Goal: Task Accomplishment & Management: Use online tool/utility

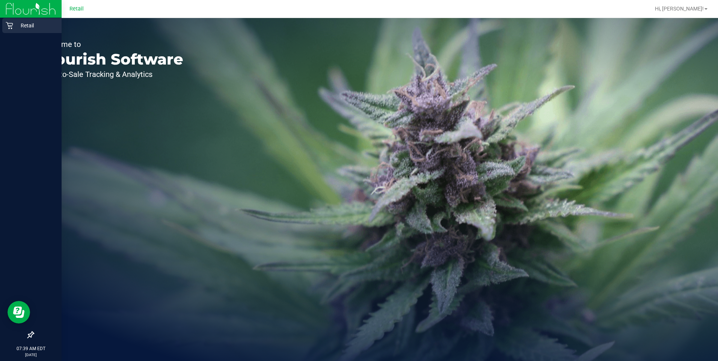
click at [12, 22] on icon at bounding box center [10, 26] width 8 height 8
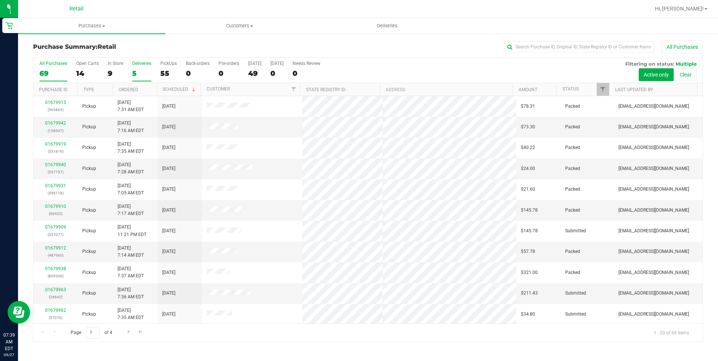
click at [137, 72] on div "5" at bounding box center [141, 73] width 19 height 9
click at [0, 0] on input "Deliveries 5" at bounding box center [0, 0] width 0 height 0
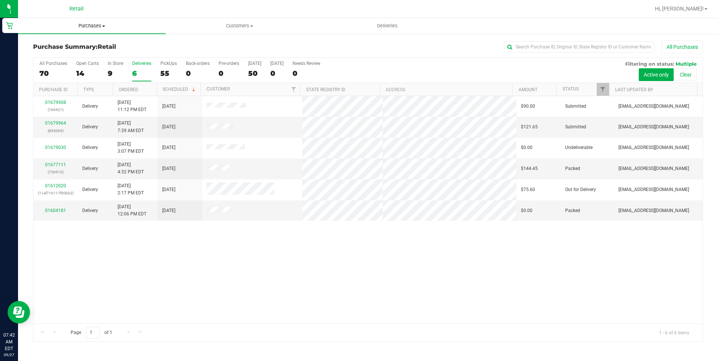
click at [90, 28] on span "Purchases" at bounding box center [92, 26] width 148 height 7
click at [71, 53] on li "Fulfillment" at bounding box center [92, 54] width 148 height 9
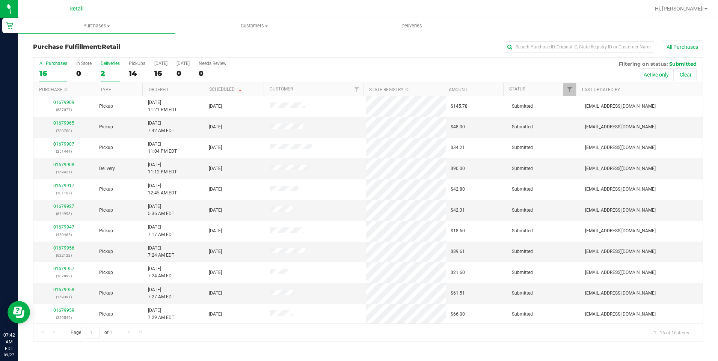
click at [106, 69] on div "2" at bounding box center [110, 73] width 19 height 9
click at [0, 0] on input "Deliveries 2" at bounding box center [0, 0] width 0 height 0
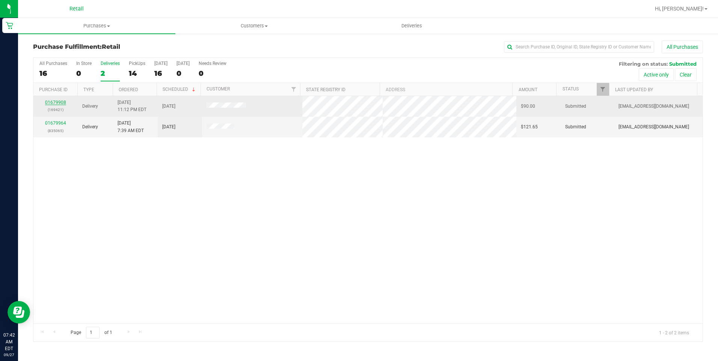
click at [57, 100] on link "01679908" at bounding box center [55, 102] width 21 height 5
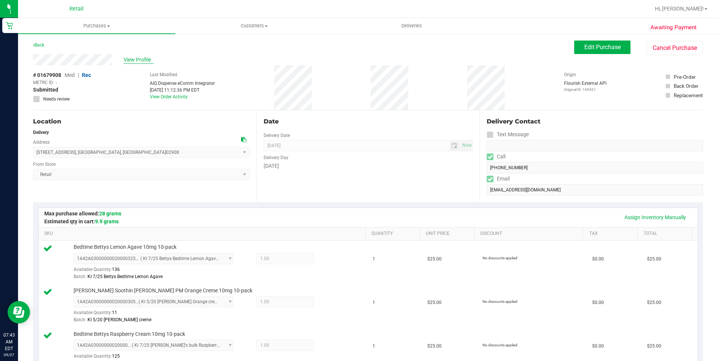
click at [131, 60] on span "View Profile" at bounding box center [139, 60] width 30 height 8
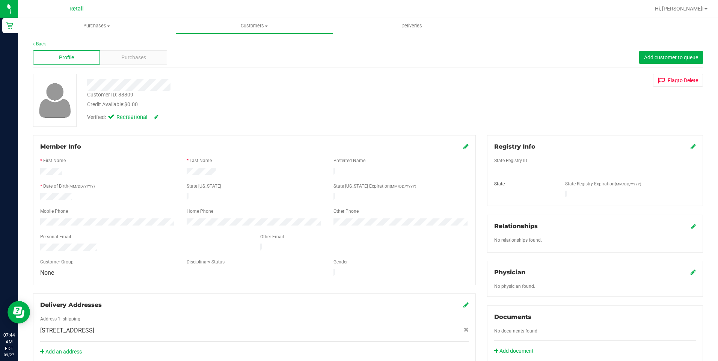
click at [158, 117] on icon at bounding box center [156, 117] width 5 height 5
click at [152, 119] on icon at bounding box center [151, 117] width 6 height 5
click at [463, 146] on icon at bounding box center [465, 146] width 5 height 6
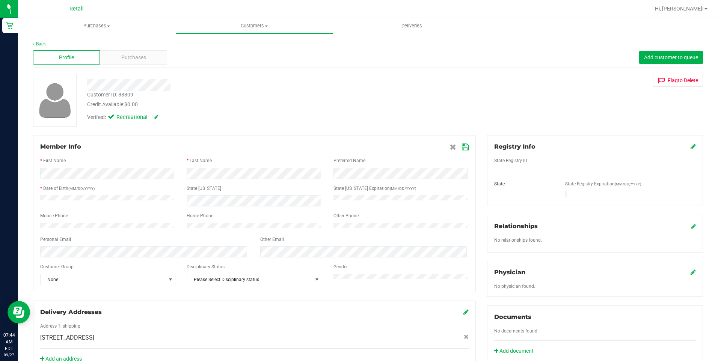
click at [462, 145] on icon at bounding box center [465, 147] width 7 height 6
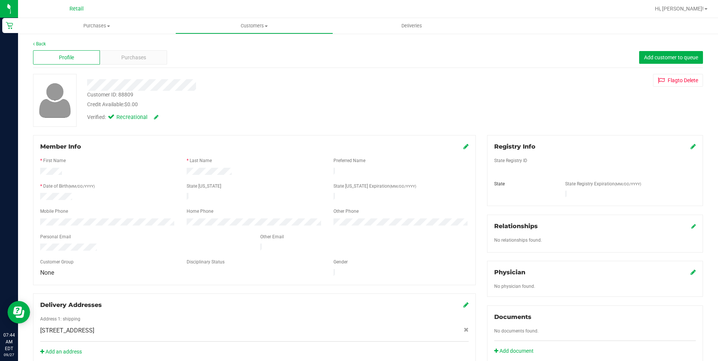
click at [157, 116] on icon at bounding box center [156, 117] width 5 height 5
click at [166, 119] on icon at bounding box center [165, 117] width 6 height 5
click at [159, 55] on div "Purchases" at bounding box center [133, 57] width 67 height 14
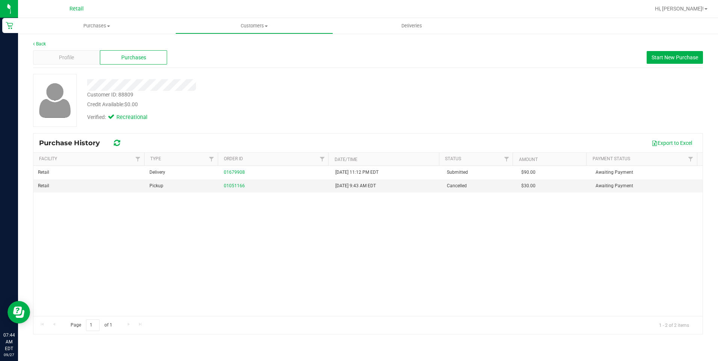
drag, startPoint x: 204, startPoint y: 137, endPoint x: 208, endPoint y: 143, distance: 7.3
drag, startPoint x: 208, startPoint y: 143, endPoint x: 271, endPoint y: 96, distance: 78.4
click at [283, 70] on div "Back Profile Purchases Start New Purchase Customer ID: 88809 Credit Available: …" at bounding box center [368, 188] width 670 height 294
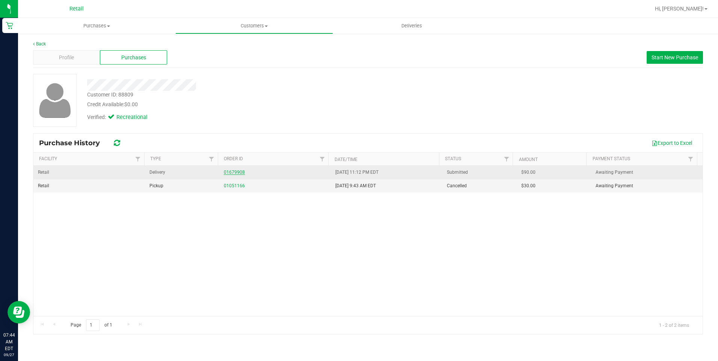
click at [235, 174] on link "01679908" at bounding box center [234, 172] width 21 height 5
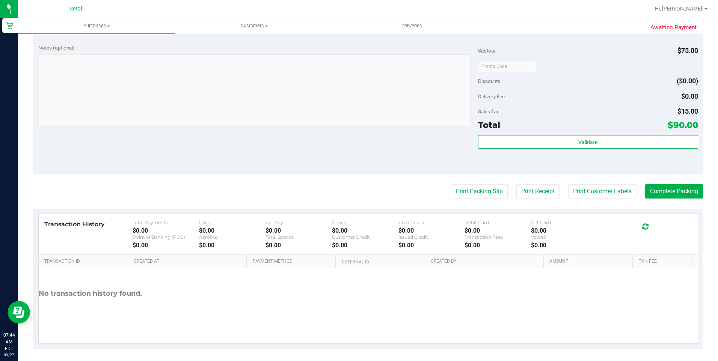
scroll to position [340, 0]
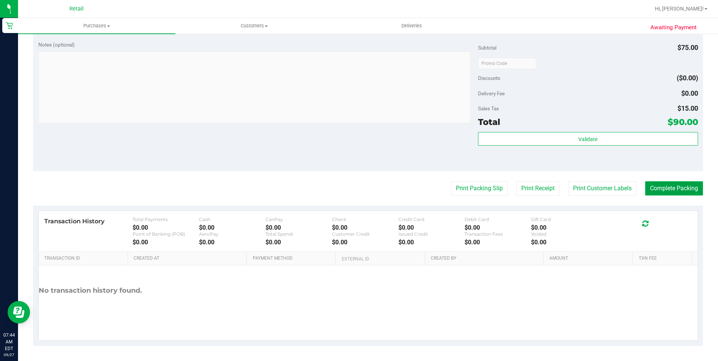
click at [678, 192] on button "Complete Packing" at bounding box center [674, 188] width 58 height 14
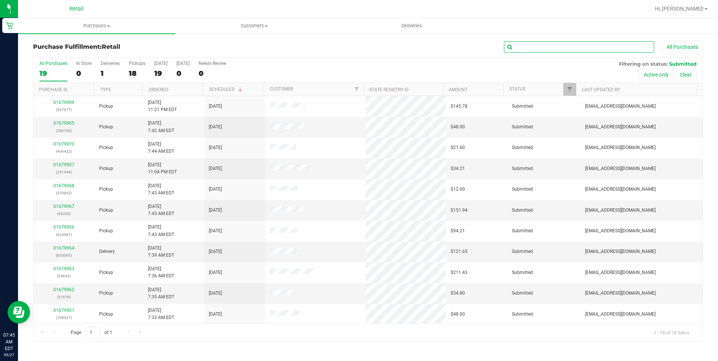
click at [552, 47] on input "text" at bounding box center [579, 46] width 150 height 11
type input "065"
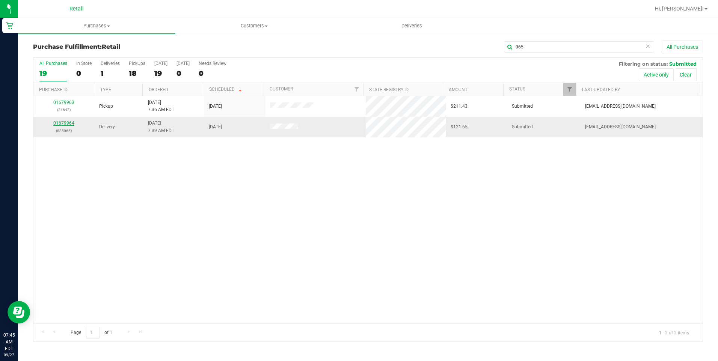
click at [71, 124] on link "01679964" at bounding box center [63, 123] width 21 height 5
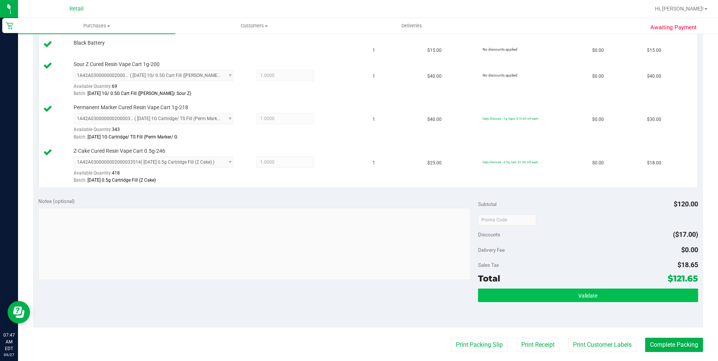
scroll to position [225, 0]
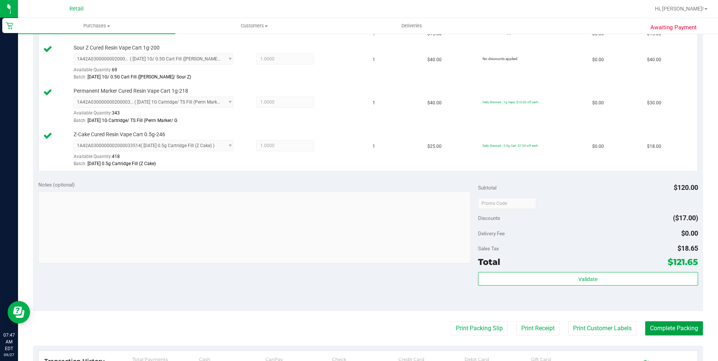
click at [678, 332] on button "Complete Packing" at bounding box center [674, 328] width 58 height 14
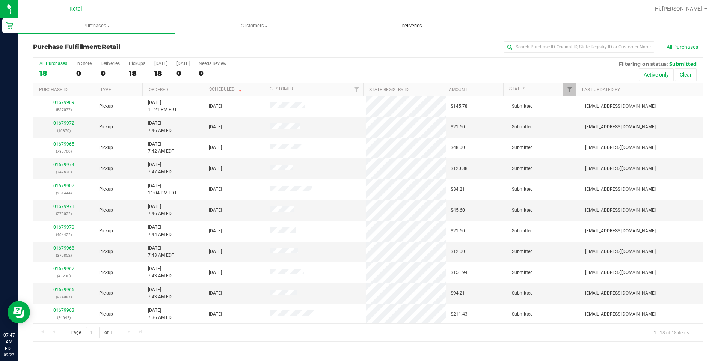
click at [416, 25] on span "Deliveries" at bounding box center [411, 26] width 41 height 7
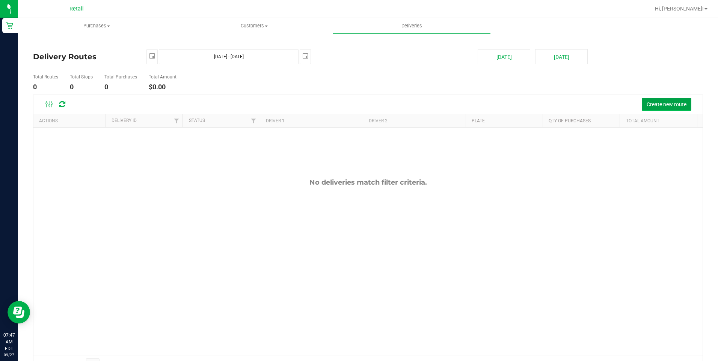
click at [649, 109] on button "Create new route" at bounding box center [667, 104] width 50 height 13
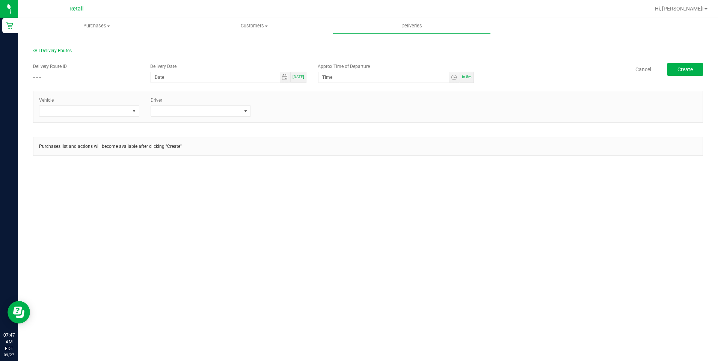
click at [304, 79] on span "[DATE]" at bounding box center [299, 77] width 12 height 4
type input "[DATE]"
click at [451, 78] on span "Toggle time list" at bounding box center [454, 77] width 6 height 6
click at [332, 162] on span "8" at bounding box center [333, 161] width 3 height 5
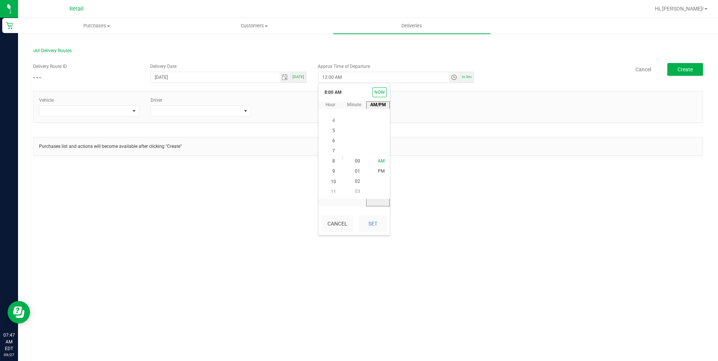
click at [380, 161] on span "AM" at bounding box center [381, 160] width 7 height 5
click at [371, 223] on button "Set" at bounding box center [373, 224] width 28 height 17
type input "8:00 AM"
click at [136, 112] on span at bounding box center [134, 111] width 6 height 6
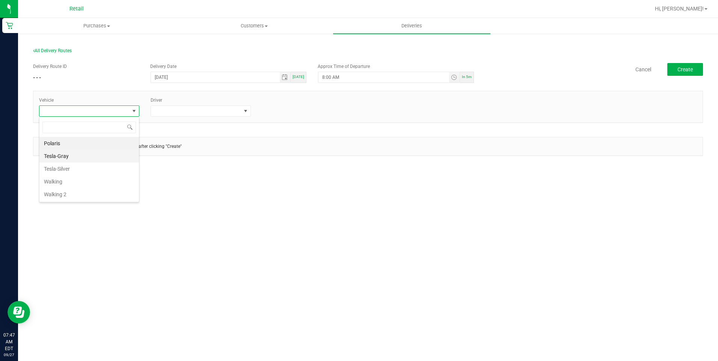
click at [77, 152] on li "Tesla-Gray" at bounding box center [89, 156] width 100 height 13
click at [241, 109] on span at bounding box center [245, 111] width 9 height 11
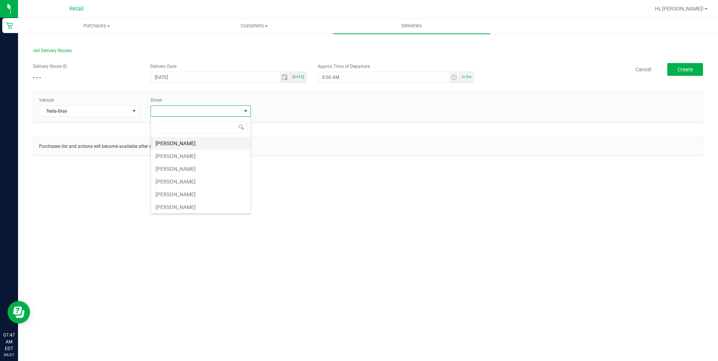
click at [191, 146] on li "[PERSON_NAME]" at bounding box center [201, 143] width 100 height 13
click at [673, 64] on button "Create" at bounding box center [685, 69] width 36 height 13
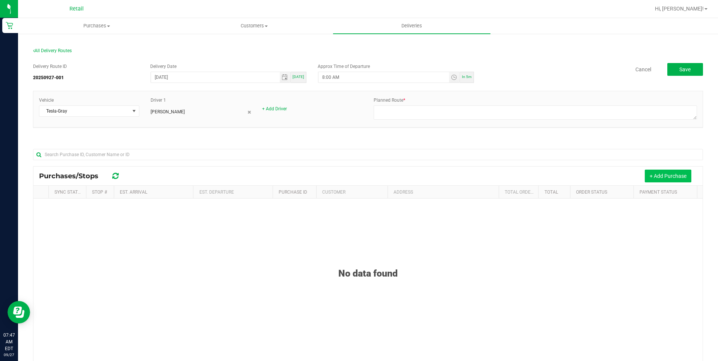
click at [667, 179] on button "+ Add Purchase" at bounding box center [668, 176] width 47 height 13
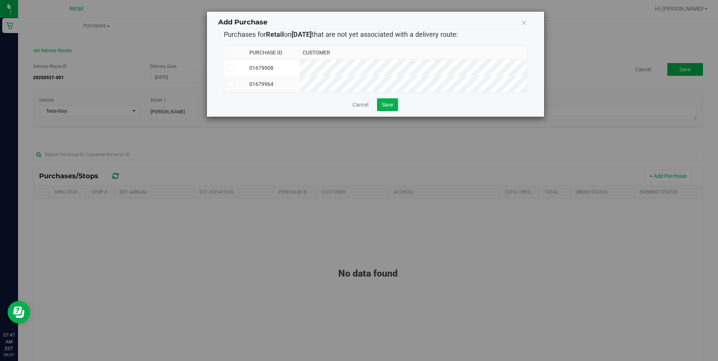
click at [234, 69] on label at bounding box center [235, 68] width 16 height 7
click at [0, 0] on input "checkbox" at bounding box center [0, 0] width 0 height 0
click at [229, 81] on span at bounding box center [230, 84] width 7 height 7
click at [0, 0] on input "checkbox" at bounding box center [0, 0] width 0 height 0
click at [384, 108] on span "Save" at bounding box center [387, 105] width 11 height 6
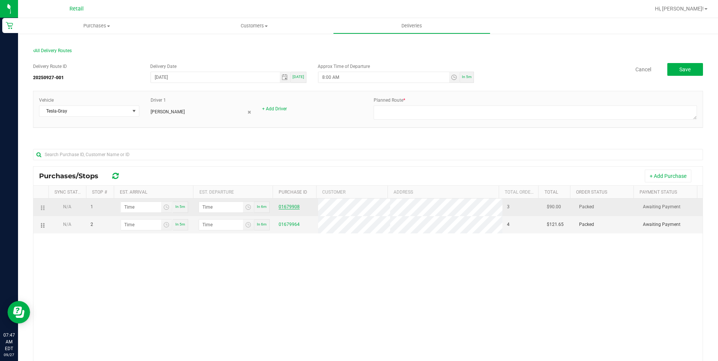
click at [291, 205] on link "01679908" at bounding box center [289, 206] width 21 height 5
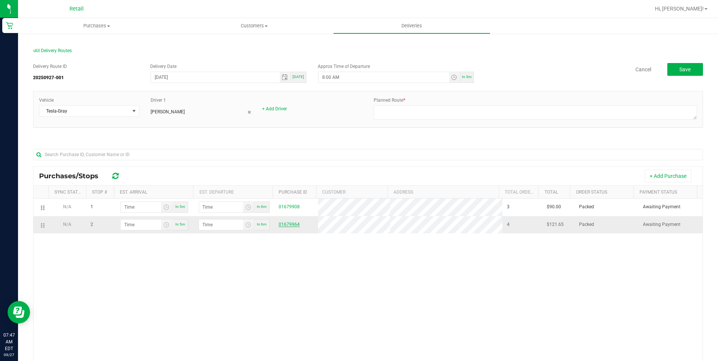
click at [288, 225] on link "01679964" at bounding box center [289, 224] width 21 height 5
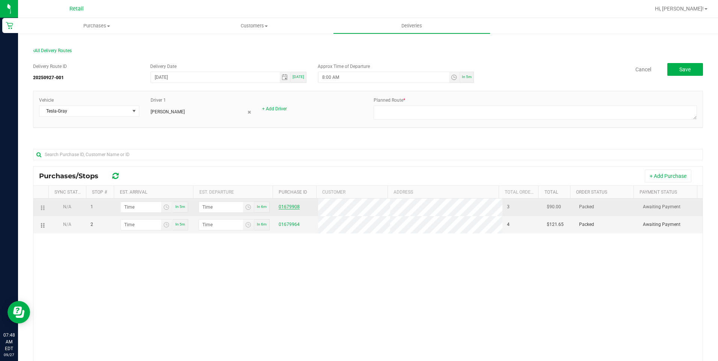
click at [286, 208] on link "01679908" at bounding box center [289, 206] width 21 height 5
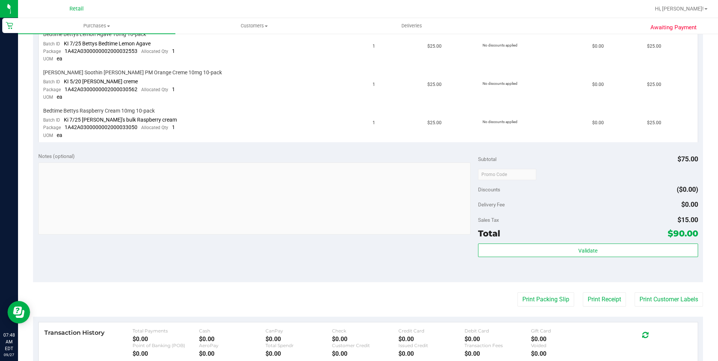
scroll to position [225, 0]
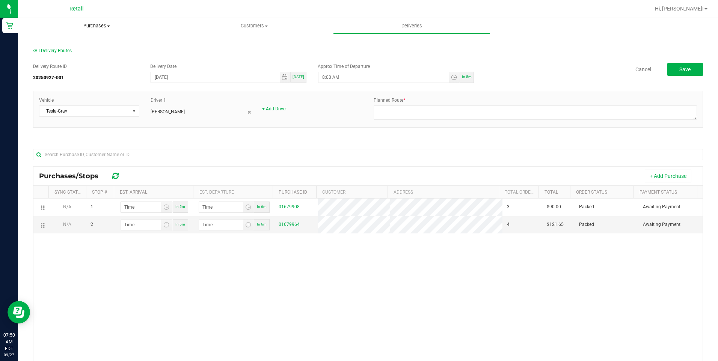
click at [108, 30] on uib-tab-heading "Purchases Summary of purchases Fulfillment All purchases" at bounding box center [96, 26] width 157 height 16
click at [100, 51] on li "Fulfillment" at bounding box center [96, 54] width 157 height 9
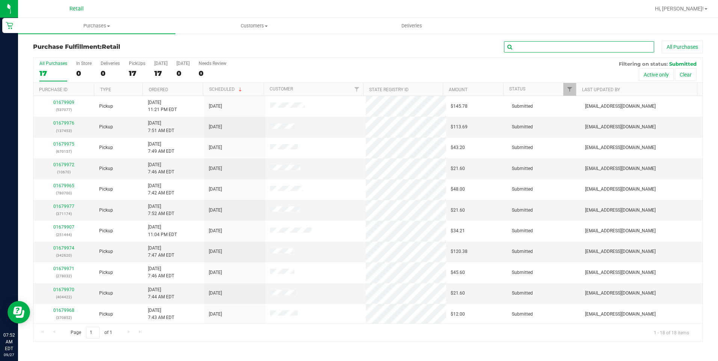
click at [600, 48] on input "text" at bounding box center [579, 46] width 150 height 11
type input "700"
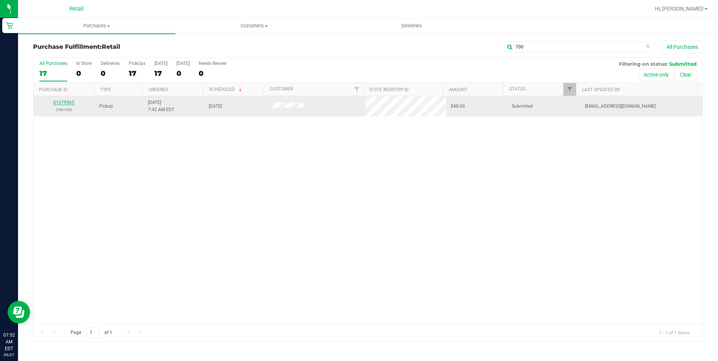
click at [70, 104] on link "01679965" at bounding box center [63, 102] width 21 height 5
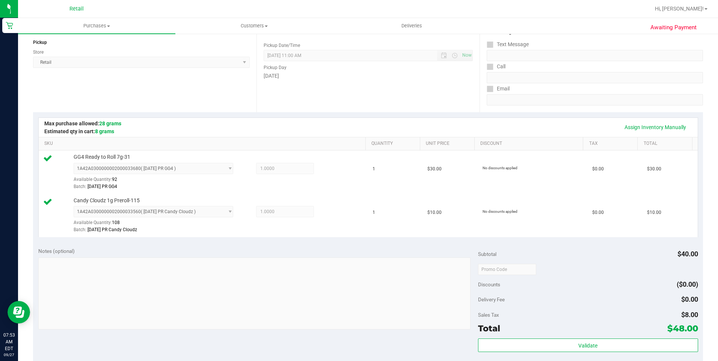
scroll to position [188, 0]
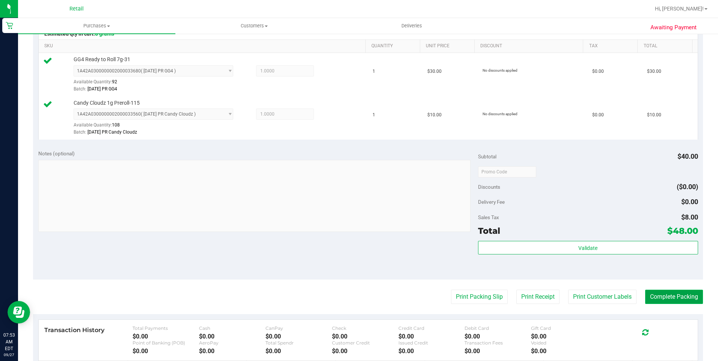
click at [674, 297] on button "Complete Packing" at bounding box center [674, 297] width 58 height 14
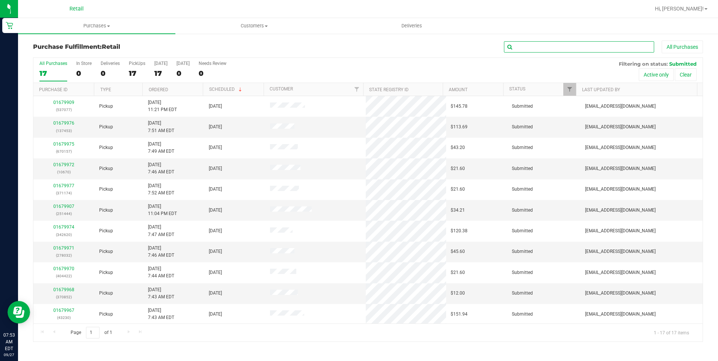
click at [531, 49] on input "text" at bounding box center [579, 46] width 150 height 11
type input "852"
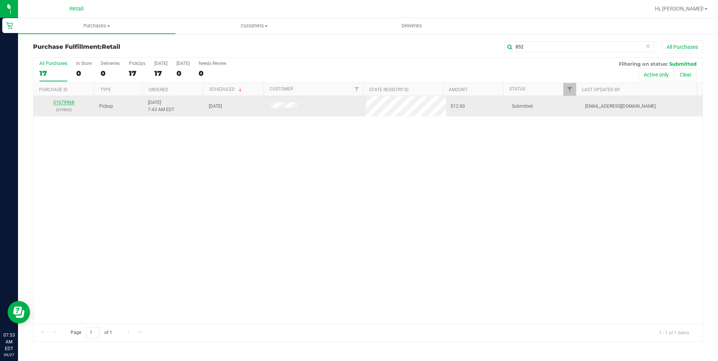
click at [64, 102] on link "01679968" at bounding box center [63, 102] width 21 height 5
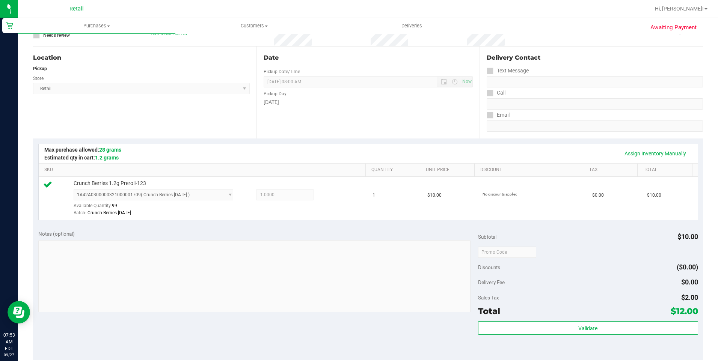
scroll to position [113, 0]
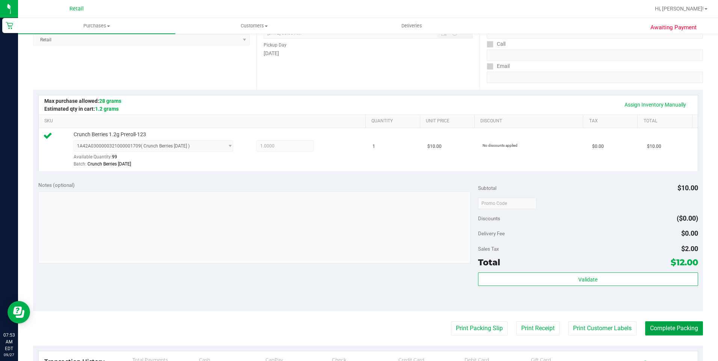
click at [665, 332] on button "Complete Packing" at bounding box center [674, 328] width 58 height 14
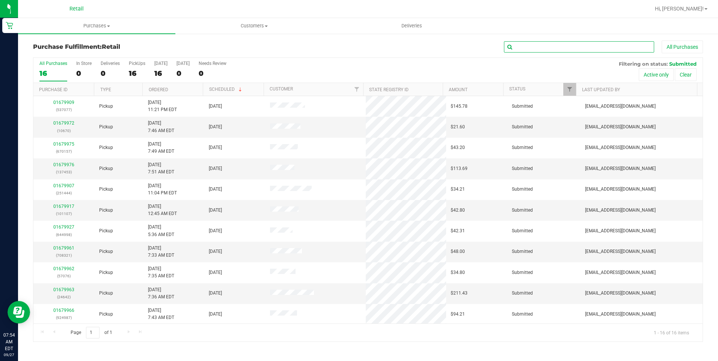
click at [547, 46] on input "text" at bounding box center [579, 46] width 150 height 11
type input "032"
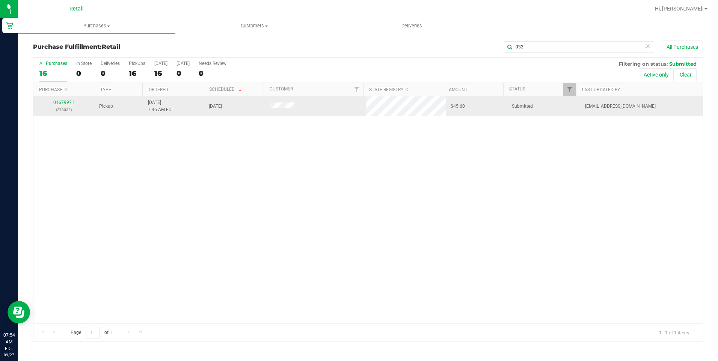
click at [61, 103] on link "01679971" at bounding box center [63, 102] width 21 height 5
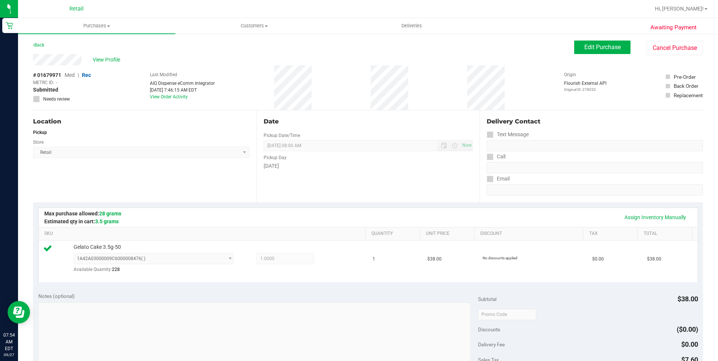
click at [305, 181] on div "Date Pickup Date/Time [DATE] Now [DATE] 08:00 AM Now Pickup Day [DATE]" at bounding box center [367, 156] width 223 height 92
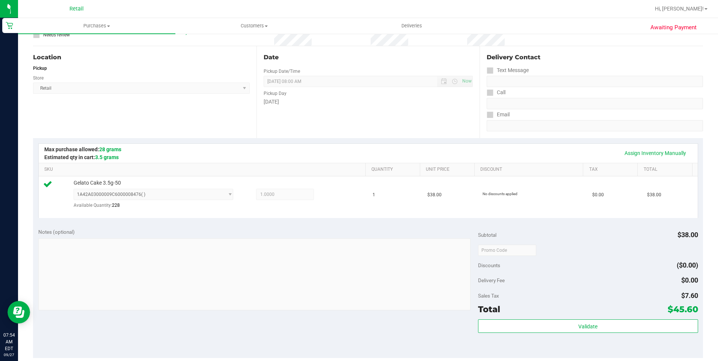
scroll to position [188, 0]
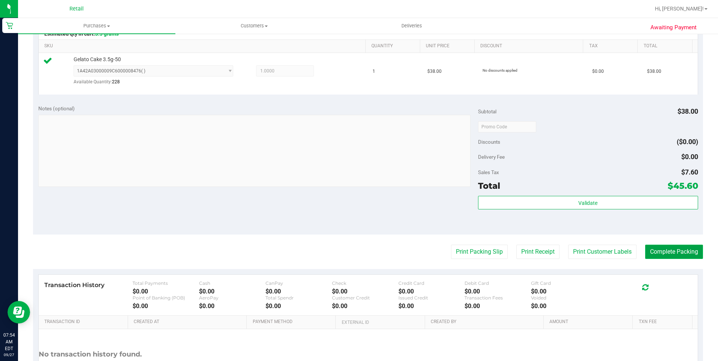
click at [676, 253] on button "Complete Packing" at bounding box center [674, 252] width 58 height 14
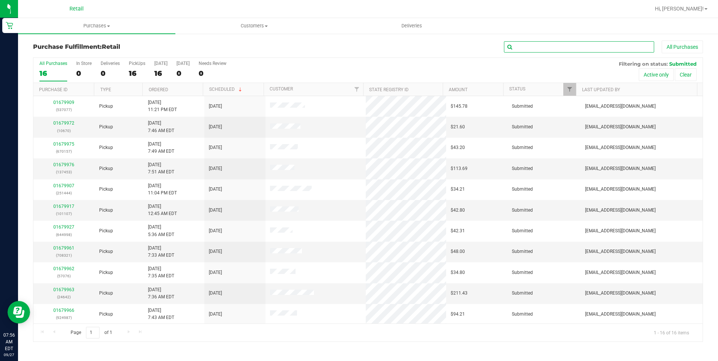
click at [540, 47] on input "text" at bounding box center [579, 46] width 150 height 11
type input "987"
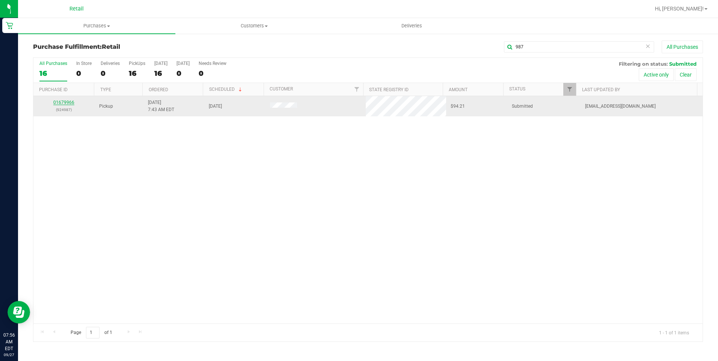
click at [72, 102] on link "01679966" at bounding box center [63, 102] width 21 height 5
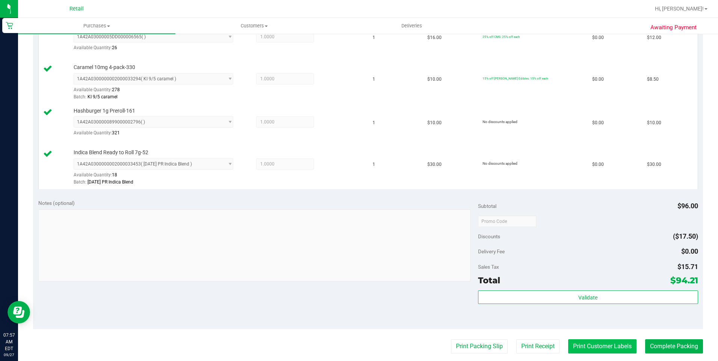
scroll to position [375, 0]
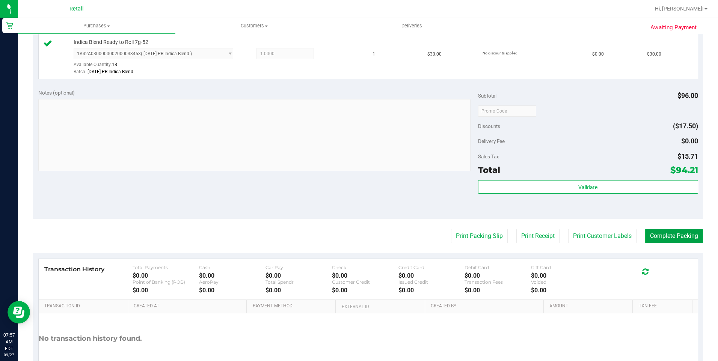
click at [678, 235] on button "Complete Packing" at bounding box center [674, 236] width 58 height 14
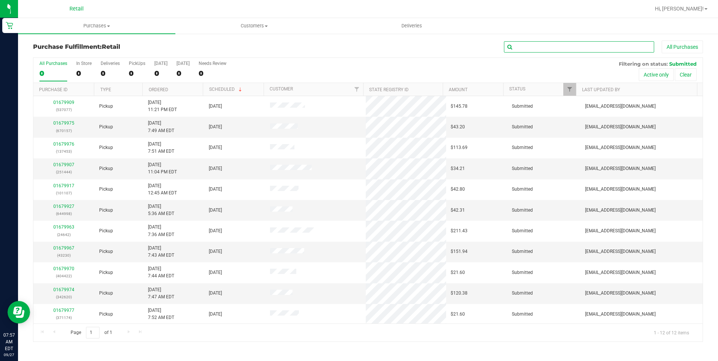
click at [576, 46] on input "text" at bounding box center [579, 46] width 150 height 11
type input "422"
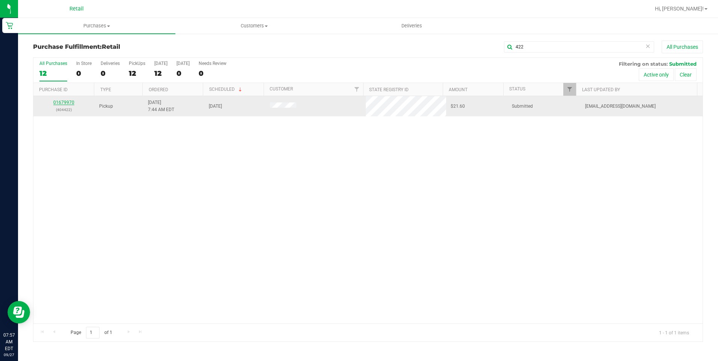
click at [74, 102] on link "01679970" at bounding box center [63, 102] width 21 height 5
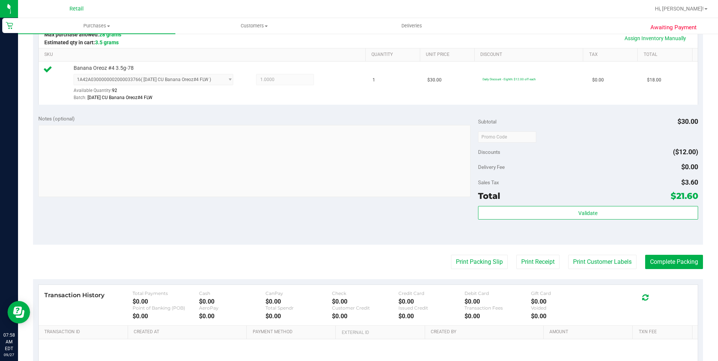
scroll to position [188, 0]
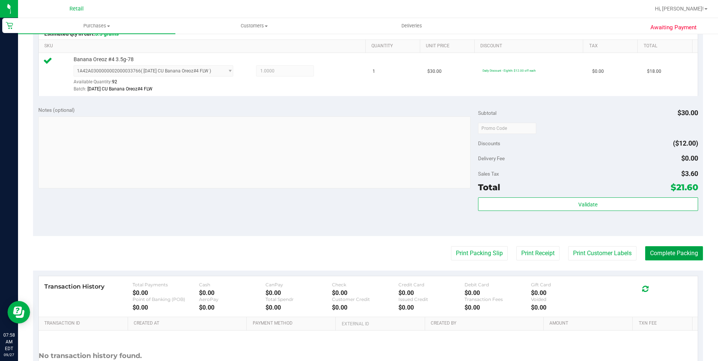
click at [670, 257] on button "Complete Packing" at bounding box center [674, 253] width 58 height 14
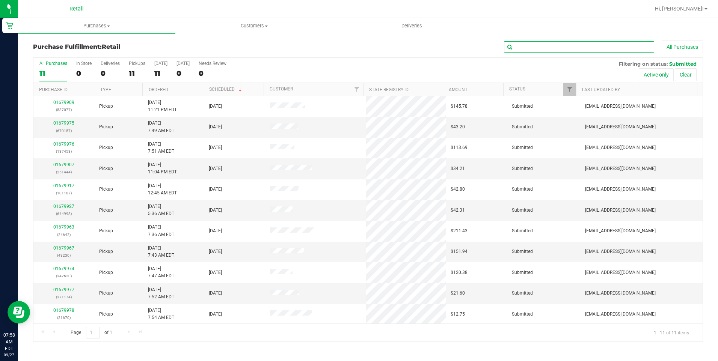
click at [553, 45] on input "text" at bounding box center [579, 46] width 150 height 11
type input "230"
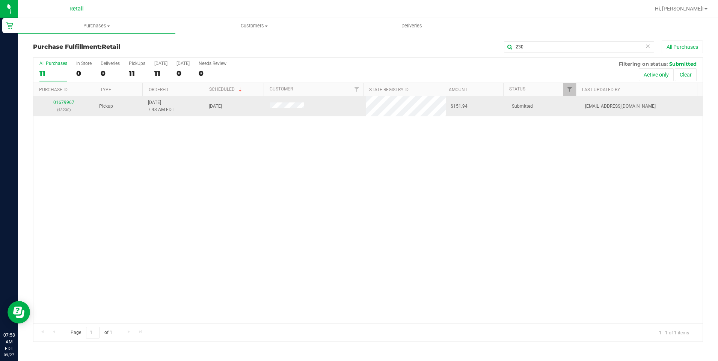
click at [65, 103] on link "01679967" at bounding box center [63, 102] width 21 height 5
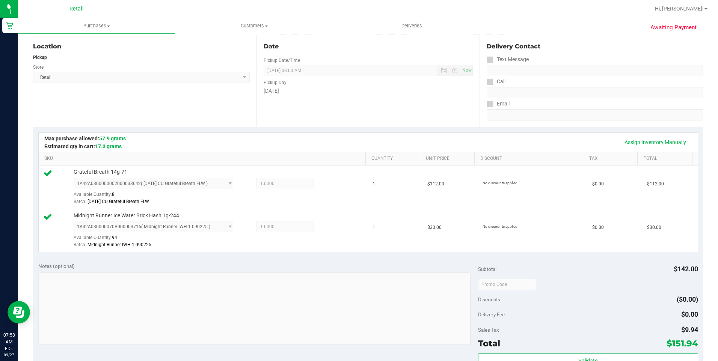
scroll to position [188, 0]
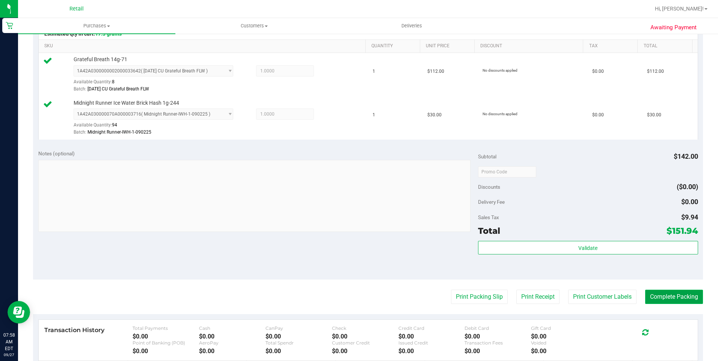
click at [670, 291] on button "Complete Packing" at bounding box center [674, 297] width 58 height 14
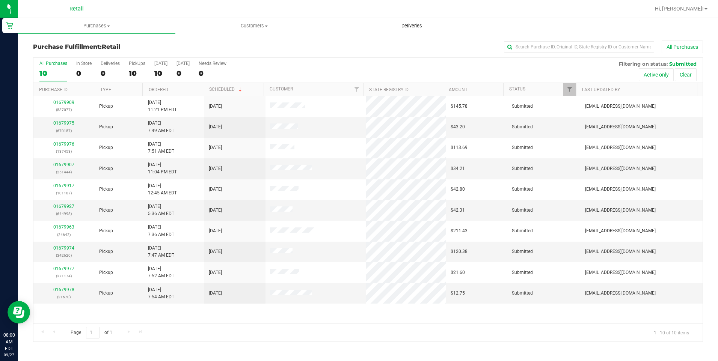
click at [408, 26] on span "Deliveries" at bounding box center [411, 26] width 41 height 7
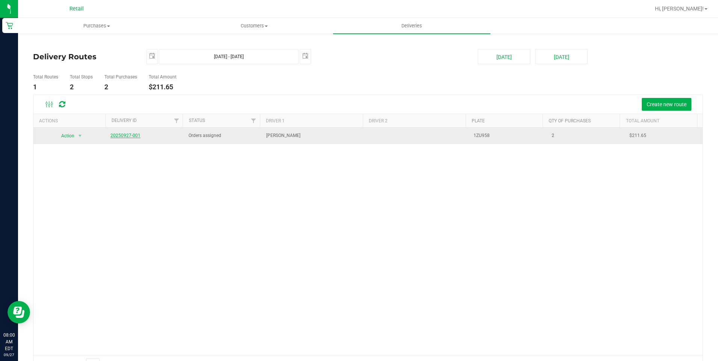
click at [128, 137] on link "20250927-001" at bounding box center [125, 135] width 30 height 5
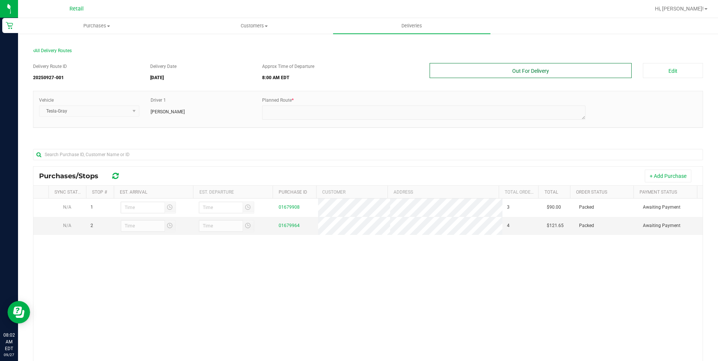
click at [550, 75] on button "Out For Delivery" at bounding box center [531, 70] width 202 height 15
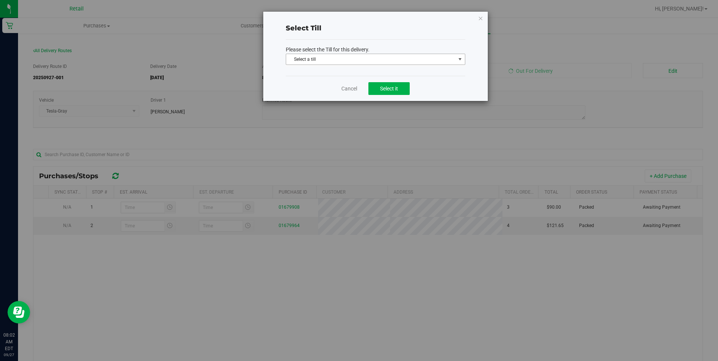
click at [454, 60] on span "Select a till" at bounding box center [370, 59] width 169 height 11
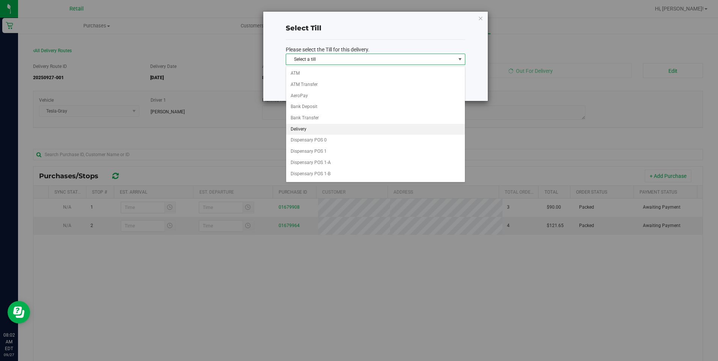
click at [310, 129] on li "Delivery" at bounding box center [375, 129] width 179 height 11
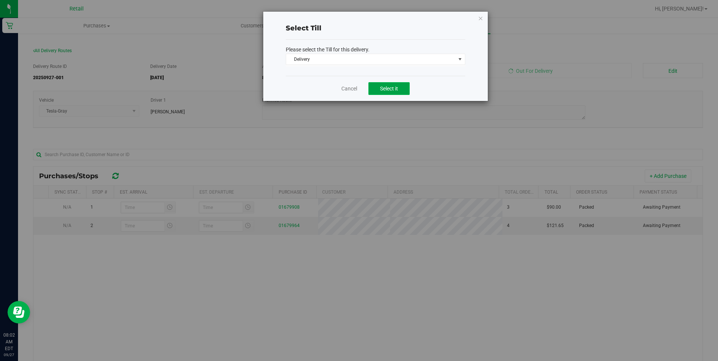
click at [368, 84] on button "Select it" at bounding box center [388, 88] width 41 height 13
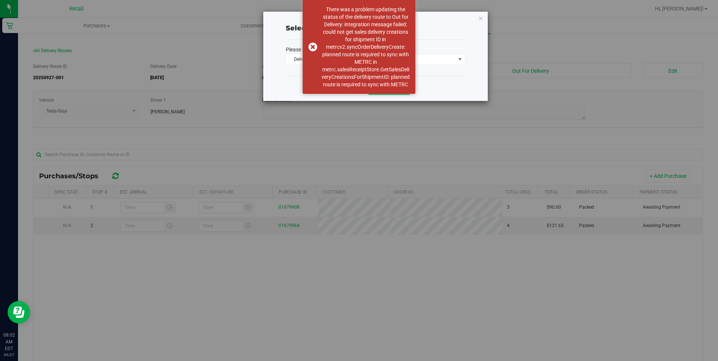
click at [473, 71] on div "Select Till Please select the Till for this delivery. Delivery Select a till AT…" at bounding box center [375, 56] width 225 height 89
click at [481, 17] on icon at bounding box center [480, 18] width 5 height 9
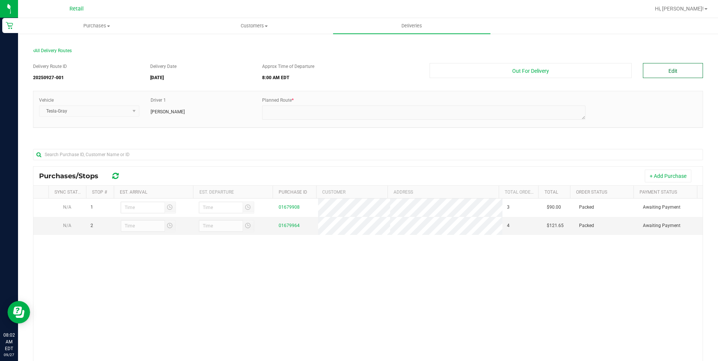
click at [663, 65] on button "Edit" at bounding box center [673, 70] width 60 height 15
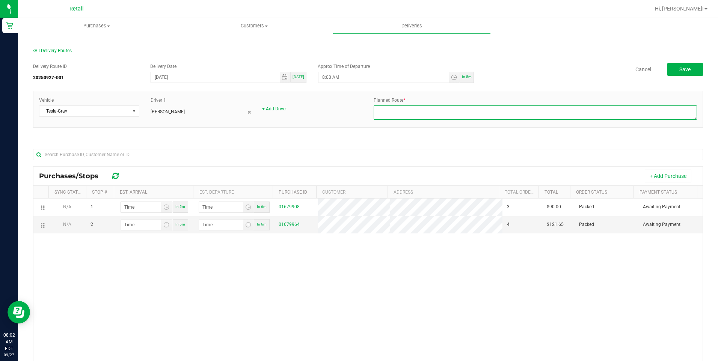
click at [521, 115] on textarea at bounding box center [535, 113] width 323 height 14
type textarea "ONFLEET"
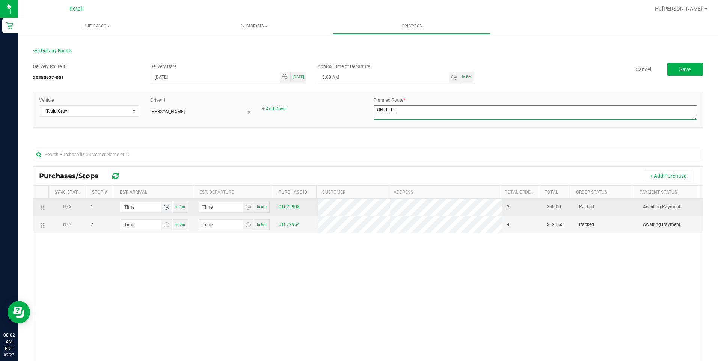
click at [164, 210] on span "Toggle time list" at bounding box center [166, 207] width 6 height 6
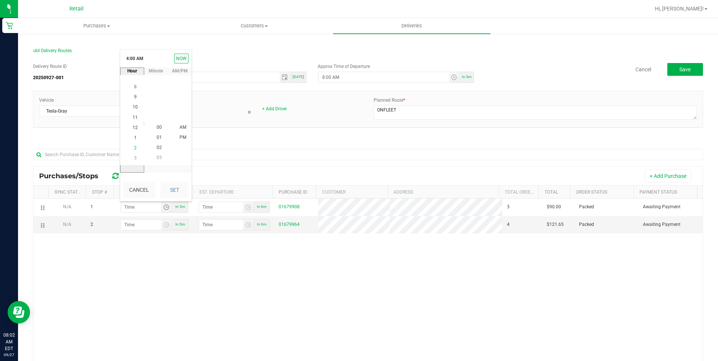
scroll to position [10, 0]
click at [134, 88] on span "8" at bounding box center [135, 86] width 3 height 5
click at [157, 149] on span "18" at bounding box center [159, 147] width 5 height 5
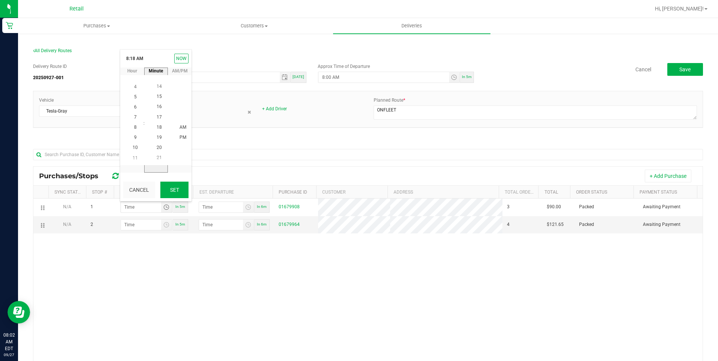
click at [162, 188] on button "Set" at bounding box center [174, 190] width 28 height 17
type input "8:18 AM"
type input "8:19 AM"
click at [163, 226] on span "Toggle time list" at bounding box center [166, 225] width 6 height 6
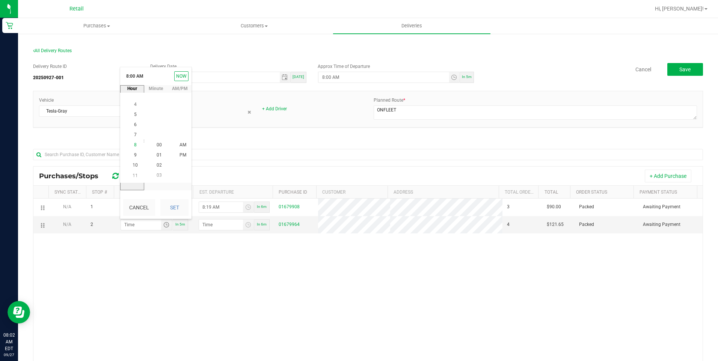
click at [135, 146] on li "8" at bounding box center [135, 145] width 18 height 10
click at [134, 145] on span "8" at bounding box center [135, 145] width 3 height 5
click at [160, 124] on li "29" at bounding box center [159, 125] width 18 height 10
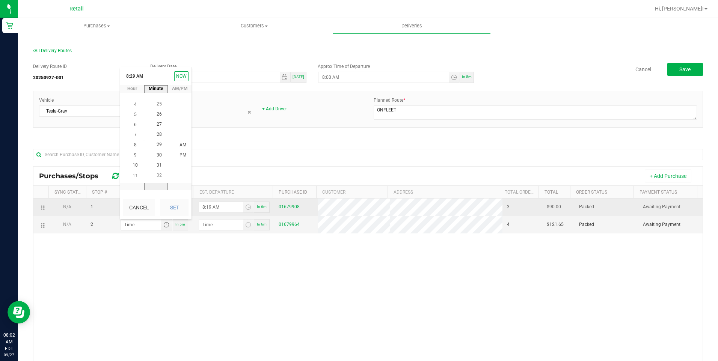
click at [164, 206] on button "Set" at bounding box center [174, 207] width 28 height 17
type input "8:29 AM"
type input "8:30 AM"
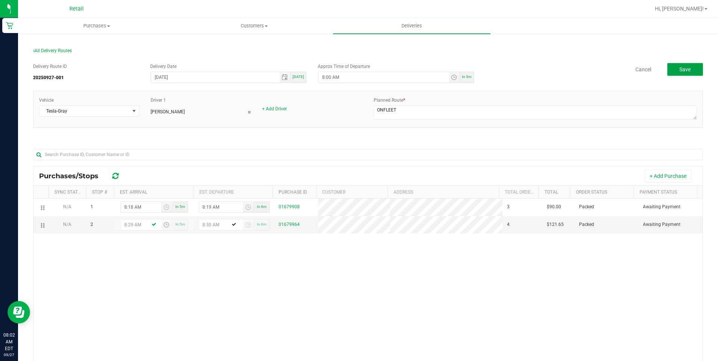
click at [689, 65] on button "Save" at bounding box center [685, 69] width 36 height 13
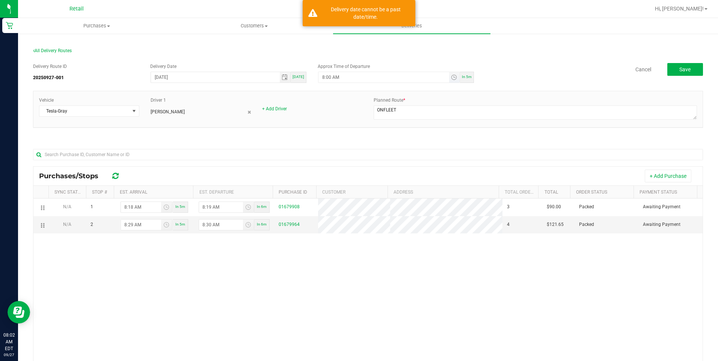
click at [329, 75] on input "8:00 AM" at bounding box center [383, 77] width 130 height 11
type input "8:05 AM"
click at [674, 76] on div "Delivery Route ID 20250927-001 Delivery Date [DATE] [DATE] Approx Time of Depar…" at bounding box center [368, 73] width 670 height 21
click at [679, 71] on span "Save" at bounding box center [684, 69] width 11 height 6
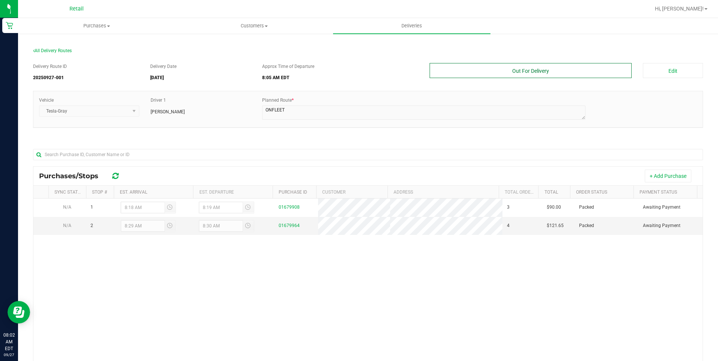
click at [572, 73] on button "Out For Delivery" at bounding box center [531, 70] width 202 height 15
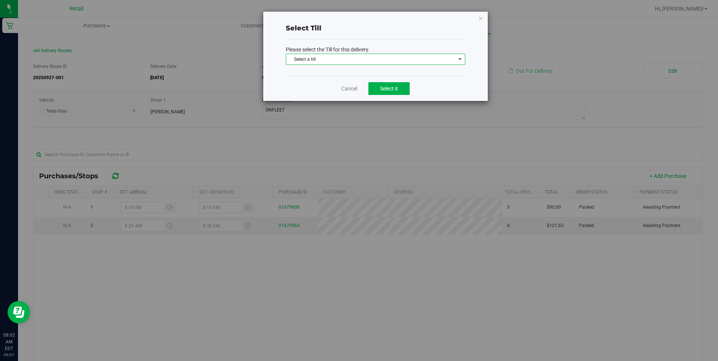
click at [359, 59] on span "Select a till" at bounding box center [370, 59] width 169 height 11
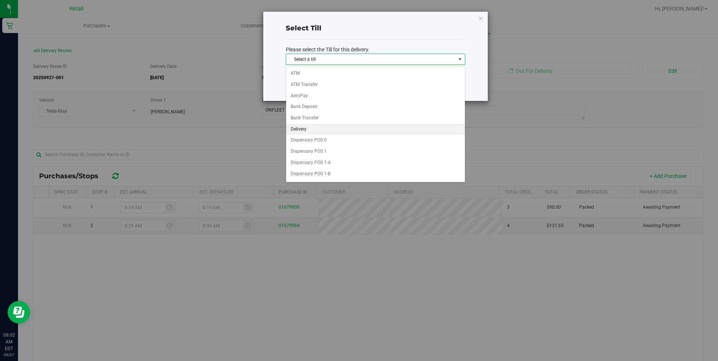
click at [317, 129] on li "Delivery" at bounding box center [375, 129] width 179 height 11
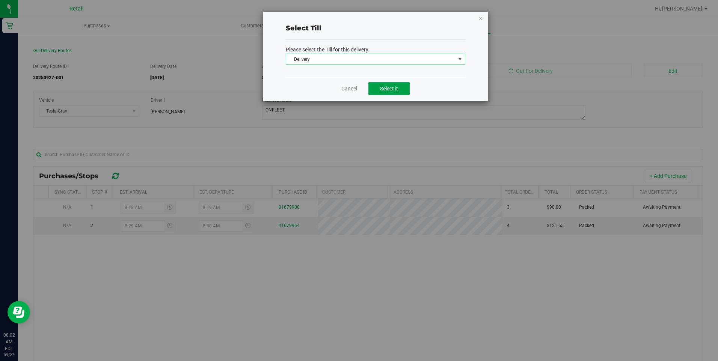
click at [381, 90] on span "Select it" at bounding box center [389, 89] width 18 height 6
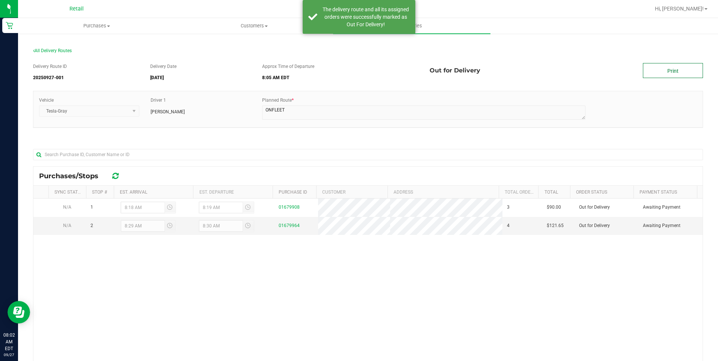
click at [650, 74] on link "Print" at bounding box center [673, 70] width 60 height 15
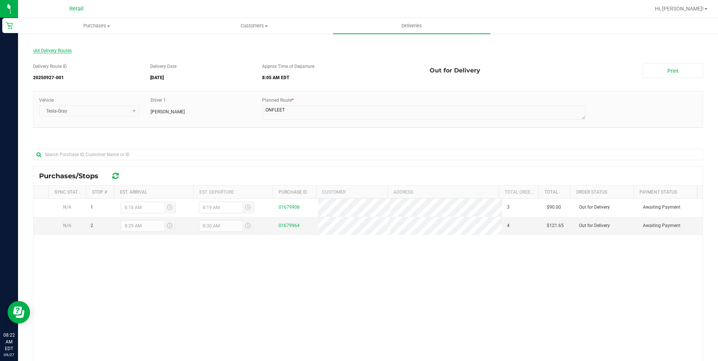
click at [48, 51] on span "All Delivery Routes" at bounding box center [52, 50] width 39 height 5
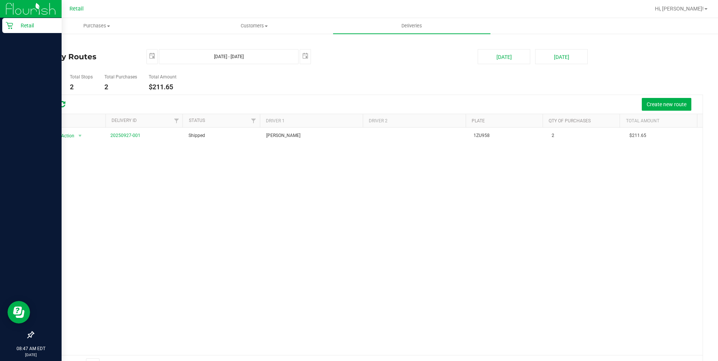
click at [9, 21] on div "Retail" at bounding box center [31, 25] width 59 height 15
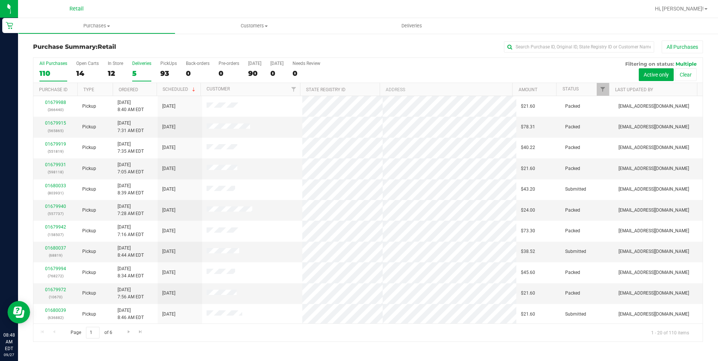
click at [133, 74] on div "5" at bounding box center [141, 73] width 19 height 9
click at [0, 0] on input "Deliveries 5" at bounding box center [0, 0] width 0 height 0
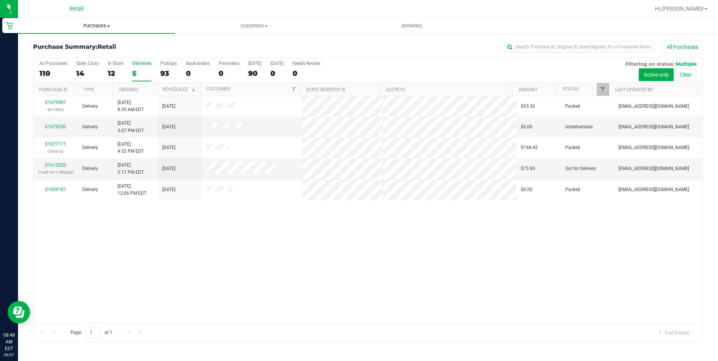
click at [92, 26] on span "Purchases" at bounding box center [96, 26] width 157 height 7
click at [58, 55] on span "Fulfillment" at bounding box center [41, 54] width 47 height 6
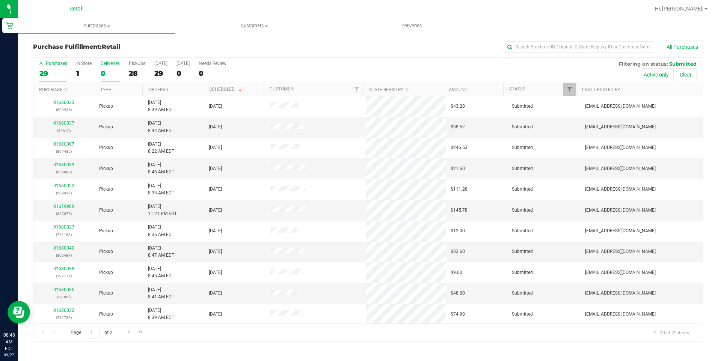
click at [103, 72] on div "0" at bounding box center [110, 73] width 19 height 9
click at [0, 0] on input "Deliveries 0" at bounding box center [0, 0] width 0 height 0
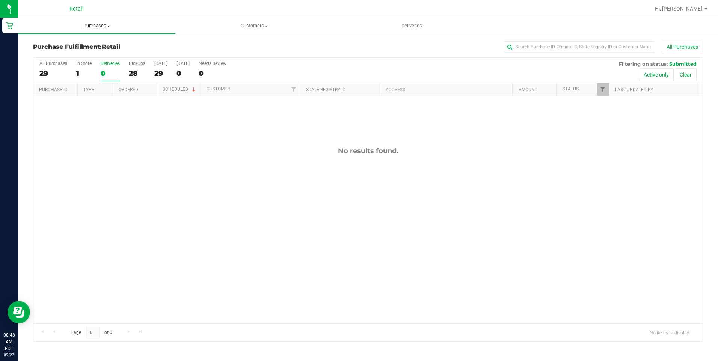
click at [95, 23] on span "Purchases" at bounding box center [96, 26] width 157 height 7
click at [55, 47] on span "Summary of purchases" at bounding box center [56, 45] width 77 height 6
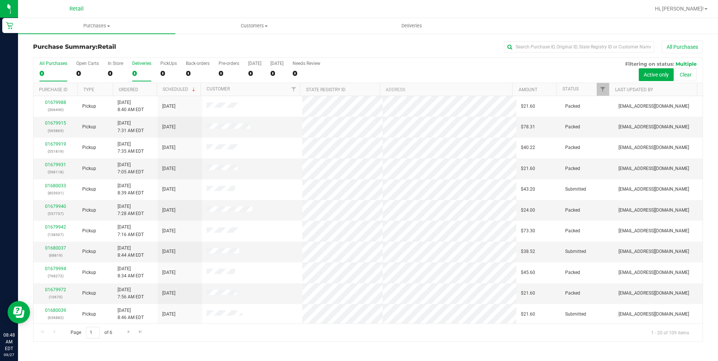
click at [135, 68] on label "Deliveries 0" at bounding box center [141, 71] width 19 height 21
click at [0, 0] on input "Deliveries 0" at bounding box center [0, 0] width 0 height 0
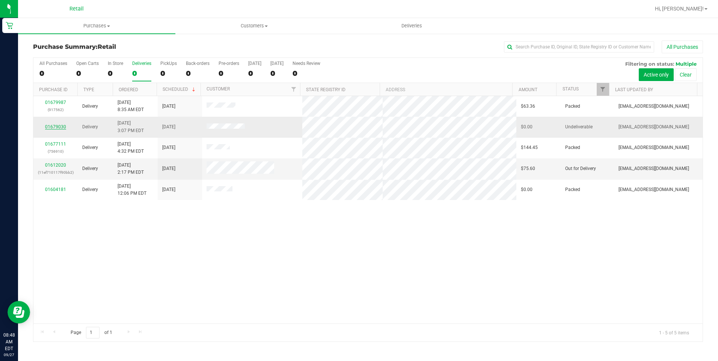
click at [54, 127] on link "01679030" at bounding box center [55, 126] width 21 height 5
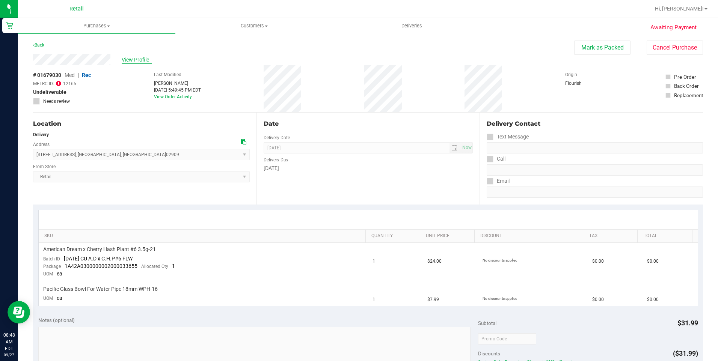
click at [131, 58] on span "View Profile" at bounding box center [137, 60] width 30 height 8
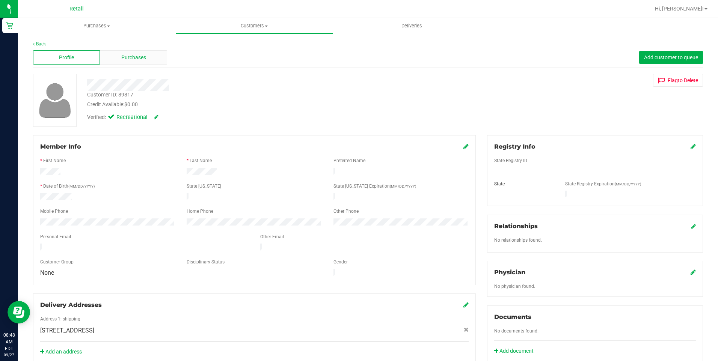
click at [136, 58] on span "Purchases" at bounding box center [133, 58] width 25 height 8
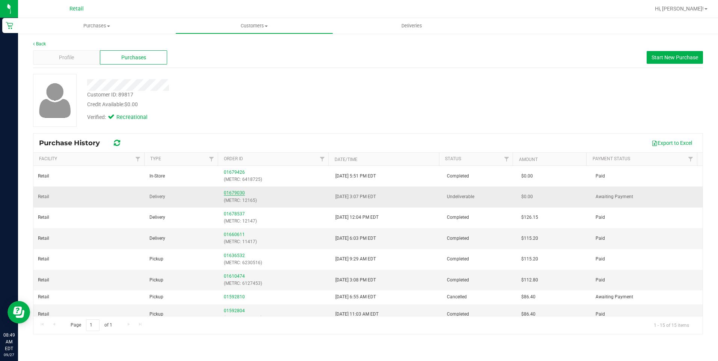
click at [232, 193] on link "01679030" at bounding box center [234, 192] width 21 height 5
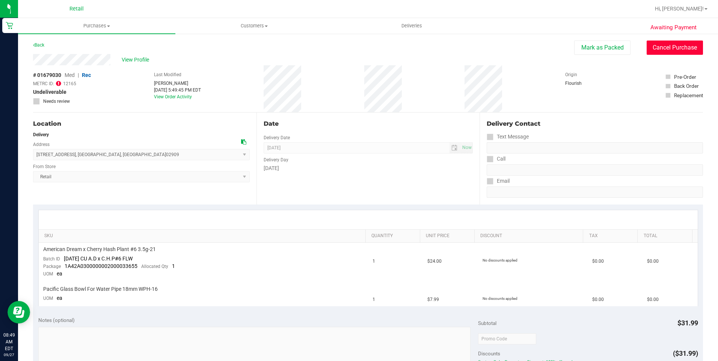
click at [654, 48] on button "Cancel Purchase" at bounding box center [675, 48] width 56 height 14
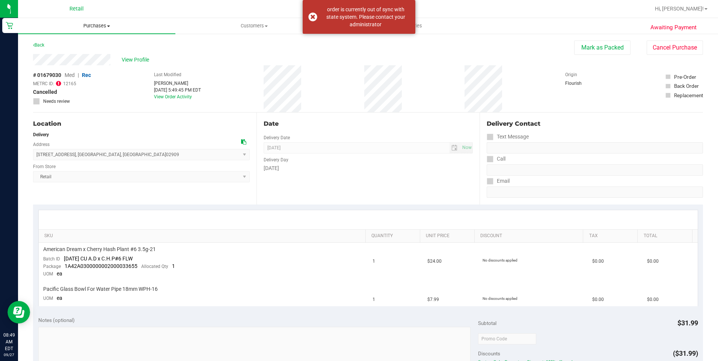
click at [103, 24] on span "Purchases" at bounding box center [96, 26] width 157 height 7
click at [70, 48] on span "Summary of purchases" at bounding box center [56, 45] width 77 height 6
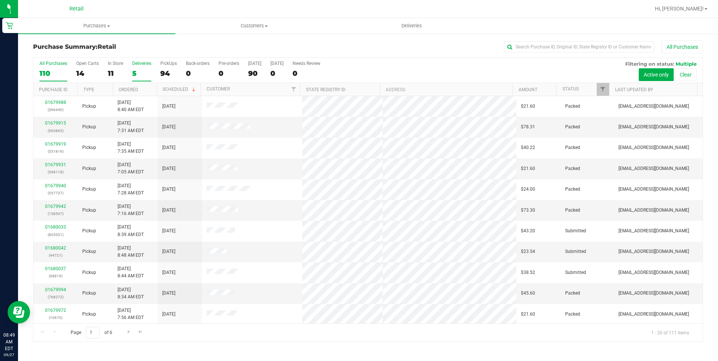
click at [134, 71] on div "5" at bounding box center [141, 73] width 19 height 9
click at [0, 0] on input "Deliveries 5" at bounding box center [0, 0] width 0 height 0
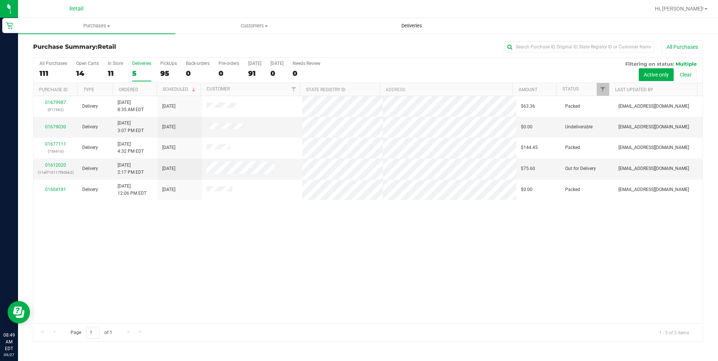
click at [415, 21] on uib-tab-heading "Deliveries" at bounding box center [411, 25] width 157 height 15
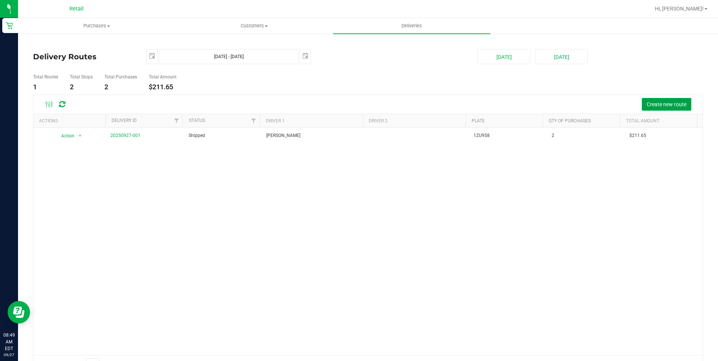
click at [661, 105] on span "Create new route" at bounding box center [667, 104] width 40 height 6
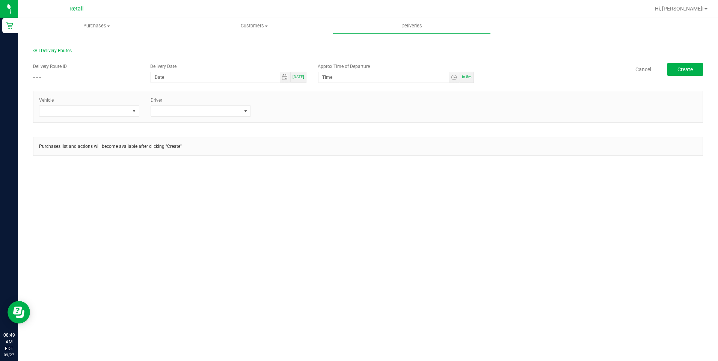
click at [300, 78] on span "[DATE]" at bounding box center [299, 77] width 12 height 4
type input "[DATE]"
click at [465, 78] on span "In 5m" at bounding box center [467, 77] width 10 height 4
type input "8:54 AM"
click at [84, 115] on span at bounding box center [84, 111] width 90 height 11
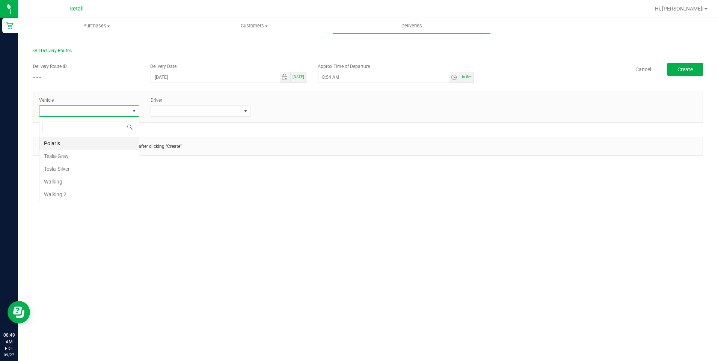
scroll to position [11, 100]
click at [69, 155] on li "Tesla-Gray" at bounding box center [89, 156] width 100 height 13
click at [244, 110] on span at bounding box center [246, 111] width 6 height 6
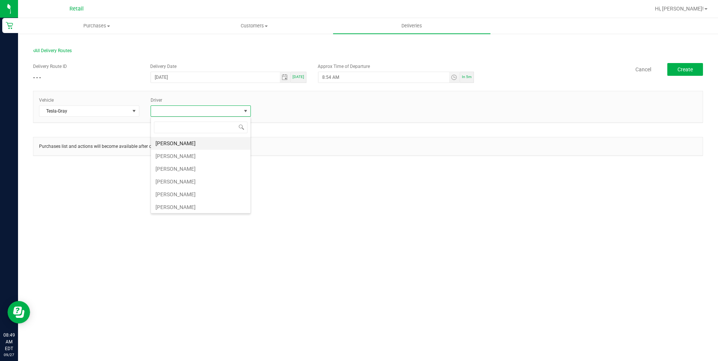
click at [188, 143] on li "[PERSON_NAME]" at bounding box center [201, 143] width 100 height 13
click at [398, 81] on input "8:54 AM" at bounding box center [383, 77] width 130 height 11
drag, startPoint x: 398, startPoint y: 81, endPoint x: 300, endPoint y: 80, distance: 98.0
click at [305, 80] on div "Delivery Route ID - - - Delivery Date [DATE] [DATE] Approx Time of Departure 8:…" at bounding box center [368, 73] width 670 height 21
type input "9:minute AM"
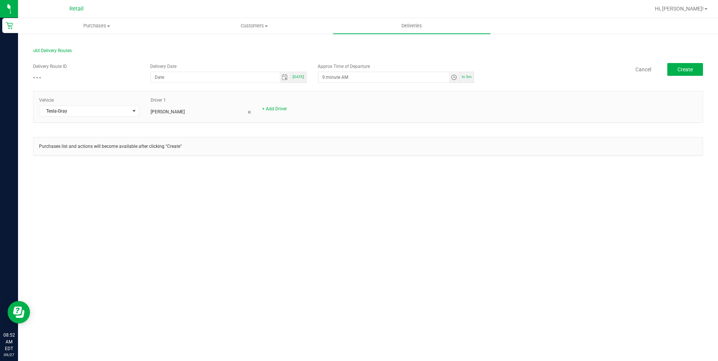
type input "[DATE]"
type input "9:10 AM"
click at [681, 69] on span "Create" at bounding box center [684, 69] width 15 height 6
click at [297, 77] on span "[DATE]" at bounding box center [299, 77] width 12 height 4
type input "[DATE]"
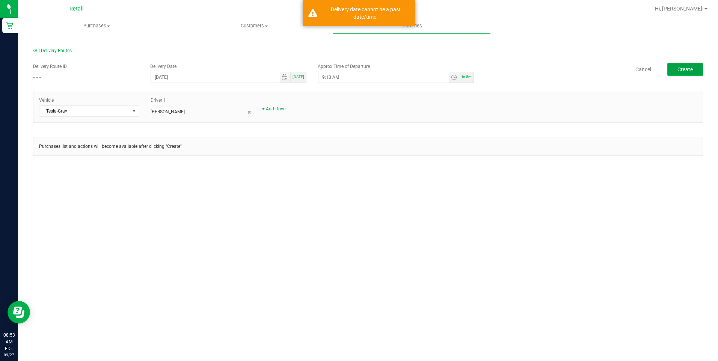
click at [678, 66] on span "Create" at bounding box center [684, 69] width 15 height 6
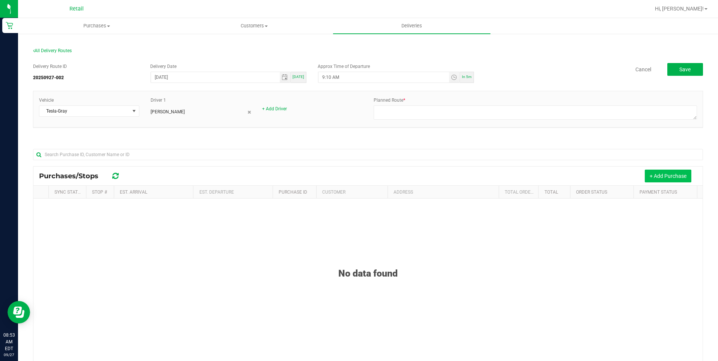
click at [657, 173] on button "+ Add Purchase" at bounding box center [668, 176] width 47 height 13
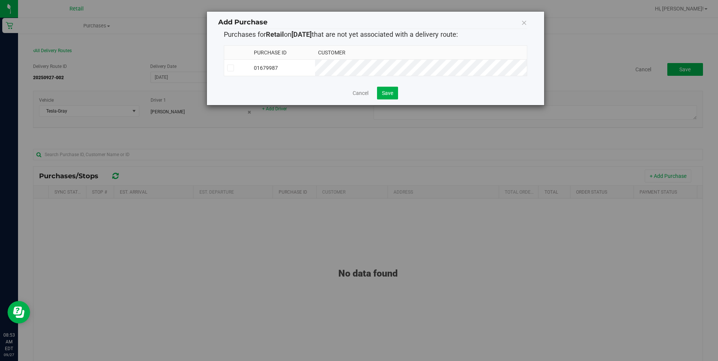
click at [228, 68] on span at bounding box center [230, 68] width 7 height 7
click at [0, 0] on input "checkbox" at bounding box center [0, 0] width 0 height 0
click at [387, 93] on span "Save" at bounding box center [387, 93] width 11 height 6
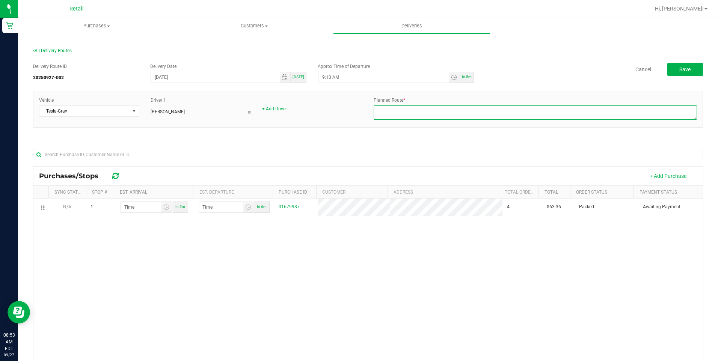
click at [428, 116] on textarea at bounding box center [535, 113] width 323 height 14
type textarea "ONFLEET"
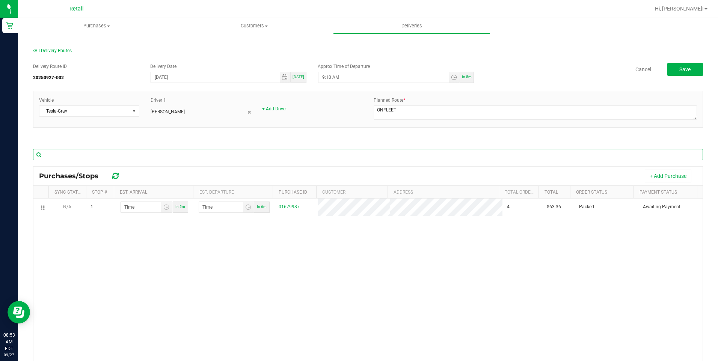
type input "065"
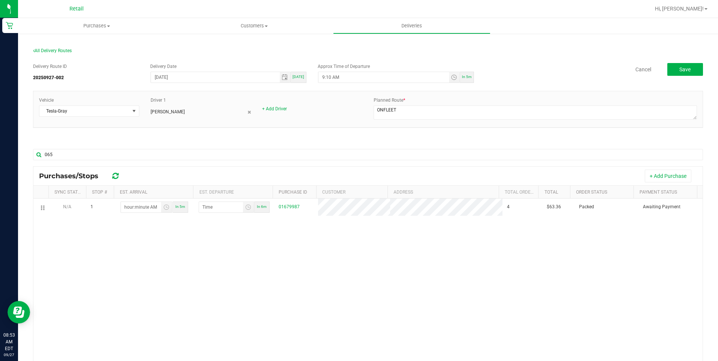
type input "hour:minute AM"
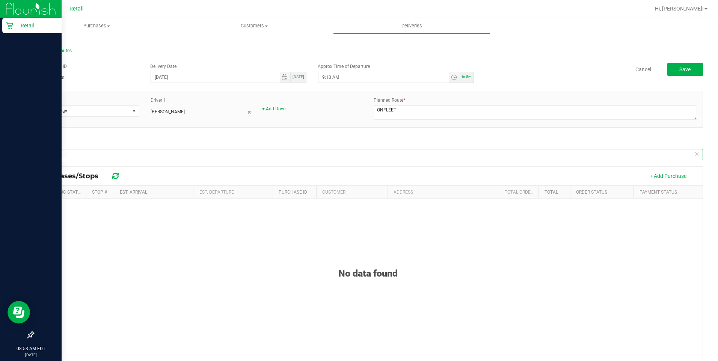
drag, startPoint x: 78, startPoint y: 155, endPoint x: 6, endPoint y: 152, distance: 72.9
click at [6, 152] on div "Retail 08:53 AM EDT [DATE] 09/27 Retail Hi, [PERSON_NAME]! Purchases Summary of…" at bounding box center [359, 180] width 718 height 361
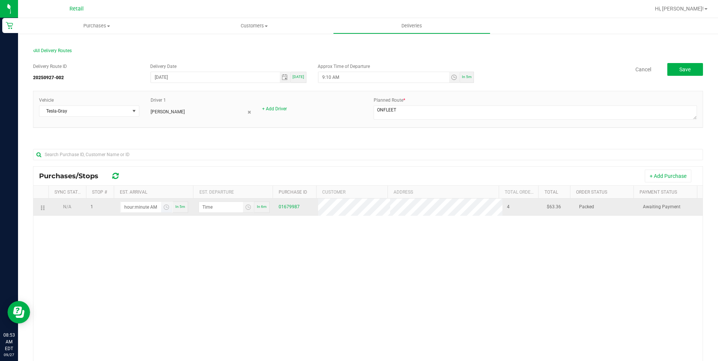
click at [133, 207] on input "hour:minute AM" at bounding box center [141, 207] width 40 height 11
type input "9:01 AM"
type input "9:02 AM"
type input "9:10 AM"
type input "9:11 AM"
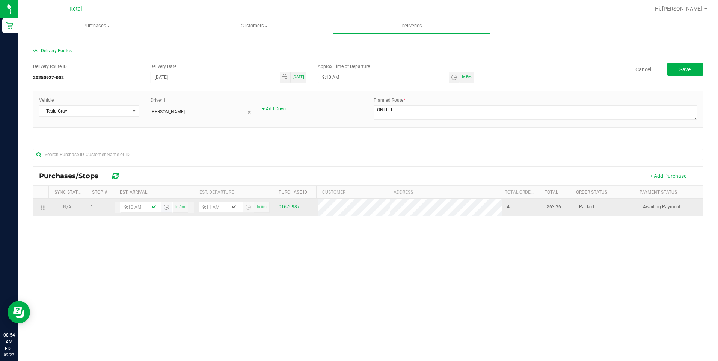
type input "9:10 PM"
type input "9:11 PM"
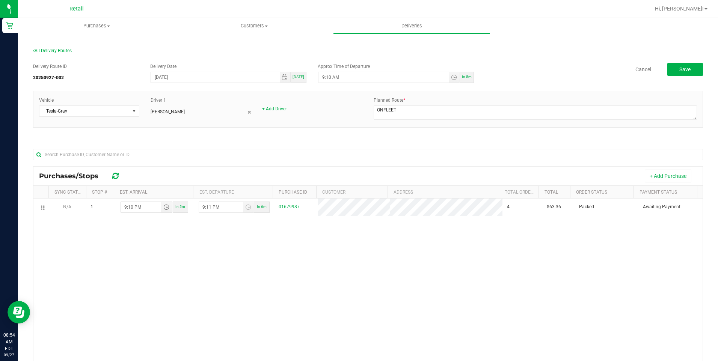
type input "9:10 PM"
click at [279, 260] on div "N/A 1 9:10 PM In 5m 9:11 PM In 6m 01679987 4 $63.36 Packed Awaiting Payment" at bounding box center [367, 313] width 669 height 228
click at [678, 73] on button "Save" at bounding box center [685, 69] width 36 height 13
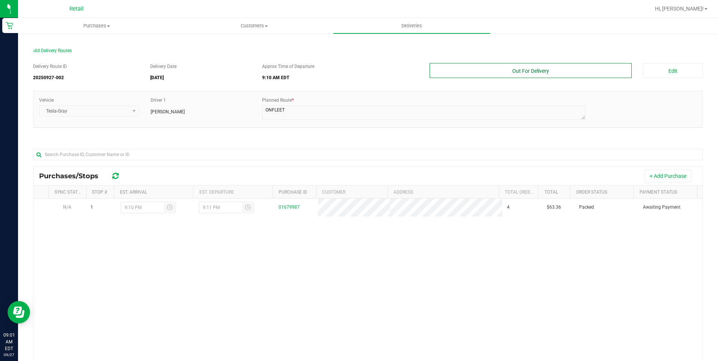
click at [560, 77] on button "Out For Delivery" at bounding box center [531, 70] width 202 height 15
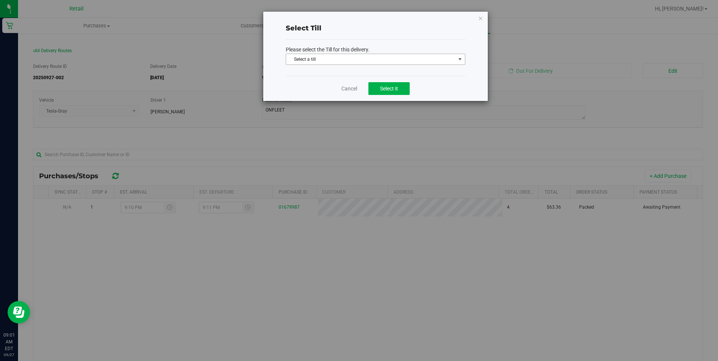
click at [382, 56] on span "Select a till" at bounding box center [370, 59] width 169 height 11
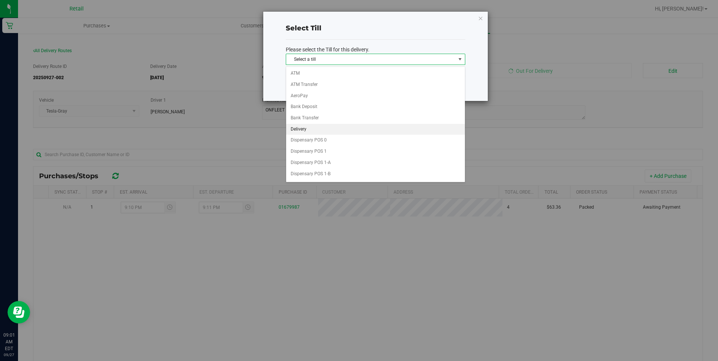
click at [304, 128] on li "Delivery" at bounding box center [375, 129] width 179 height 11
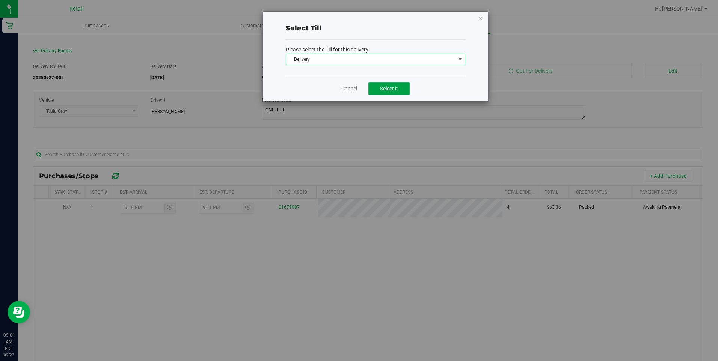
click at [397, 88] on span "Select it" at bounding box center [389, 89] width 18 height 6
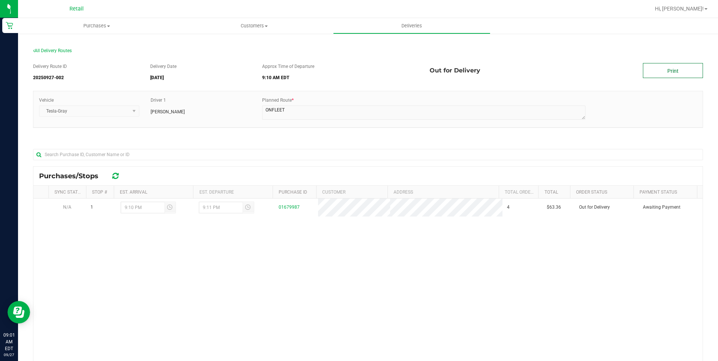
click at [648, 74] on link "Print" at bounding box center [673, 70] width 60 height 15
click at [706, 9] on span at bounding box center [705, 9] width 3 height 2
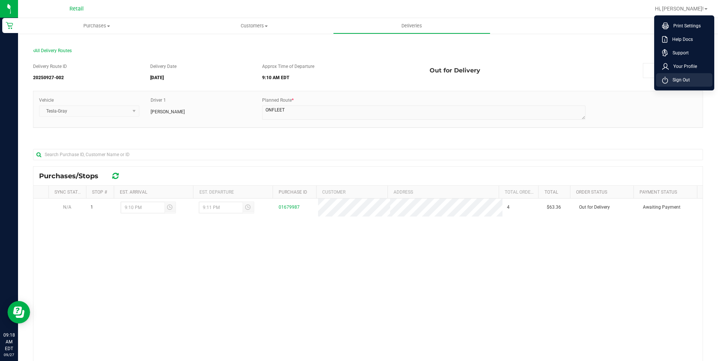
click at [686, 83] on span "Sign Out" at bounding box center [679, 80] width 22 height 8
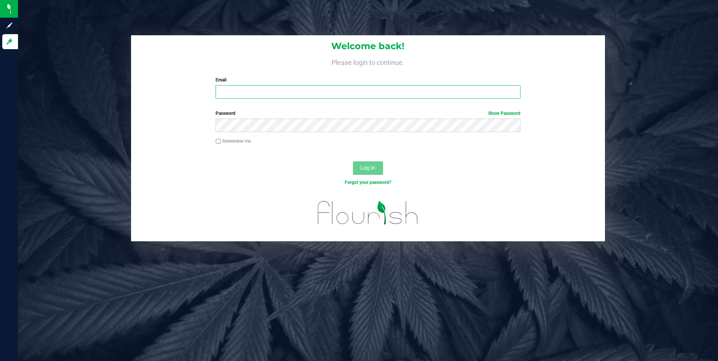
type input "[EMAIL_ADDRESS][DOMAIN_NAME]"
click at [379, 162] on button "Log In" at bounding box center [368, 168] width 30 height 14
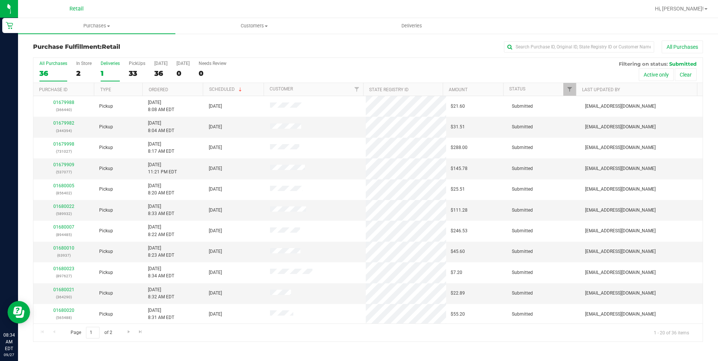
click at [109, 75] on div "1" at bounding box center [110, 73] width 19 height 9
click at [0, 0] on input "Deliveries 1" at bounding box center [0, 0] width 0 height 0
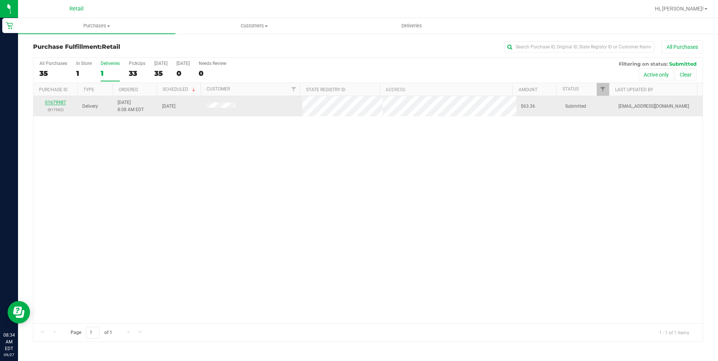
click at [65, 103] on link "01679987" at bounding box center [55, 102] width 21 height 5
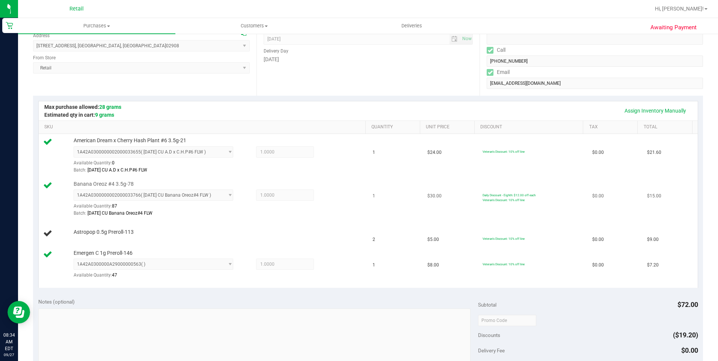
scroll to position [113, 0]
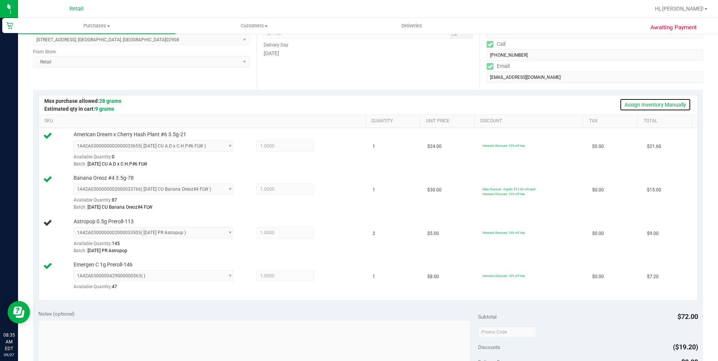
click at [642, 100] on link "Assign Inventory Manually" at bounding box center [655, 104] width 71 height 13
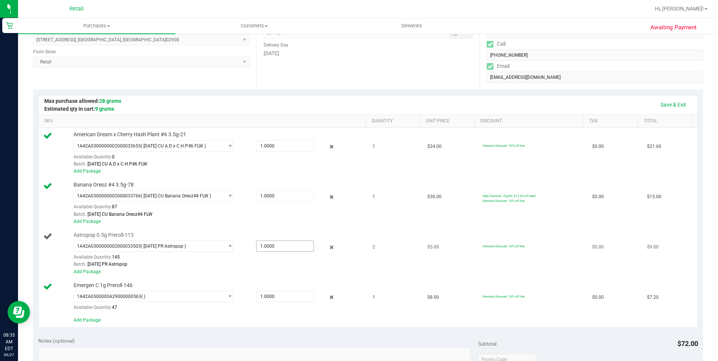
click at [268, 247] on span "1.0000 1" at bounding box center [285, 246] width 58 height 11
type input "2"
type input "2.0000"
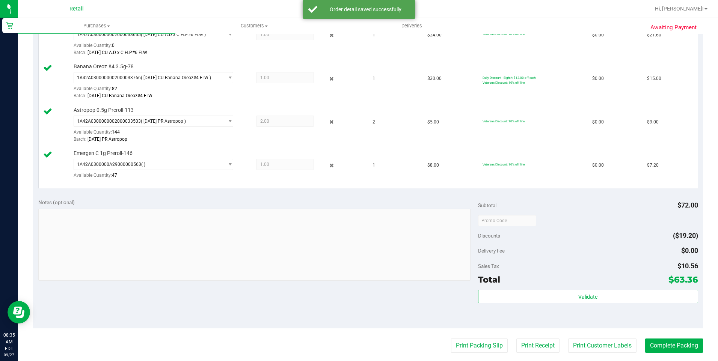
scroll to position [225, 0]
click at [674, 348] on button "Complete Packing" at bounding box center [674, 345] width 58 height 14
